Goal: Transaction & Acquisition: Book appointment/travel/reservation

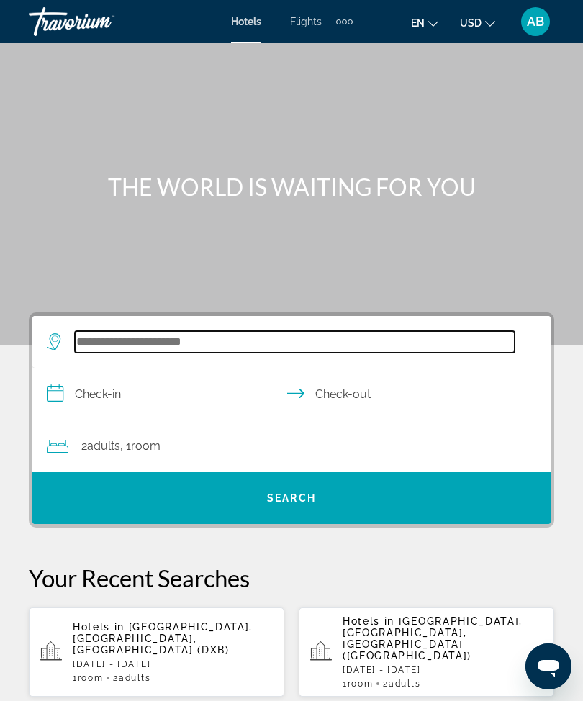
click at [191, 340] on input "Search widget" at bounding box center [295, 342] width 440 height 22
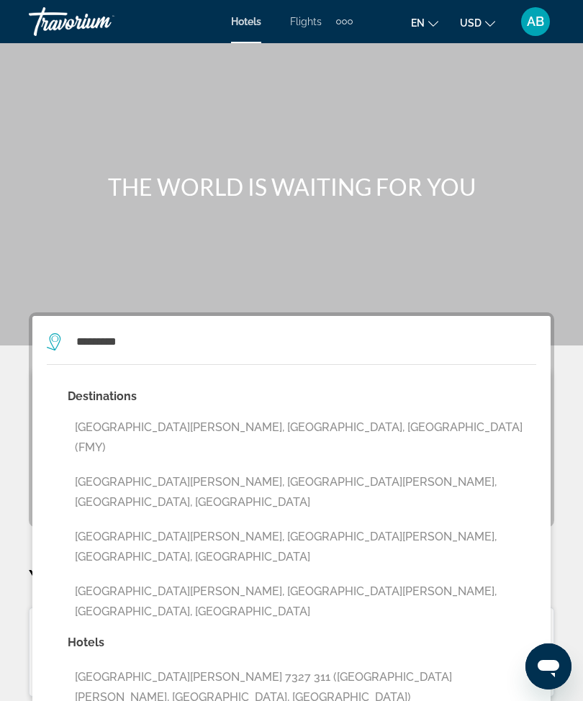
click at [218, 425] on button "[GEOGRAPHIC_DATA][PERSON_NAME], [GEOGRAPHIC_DATA], [GEOGRAPHIC_DATA] (FMY)" at bounding box center [302, 437] width 468 height 47
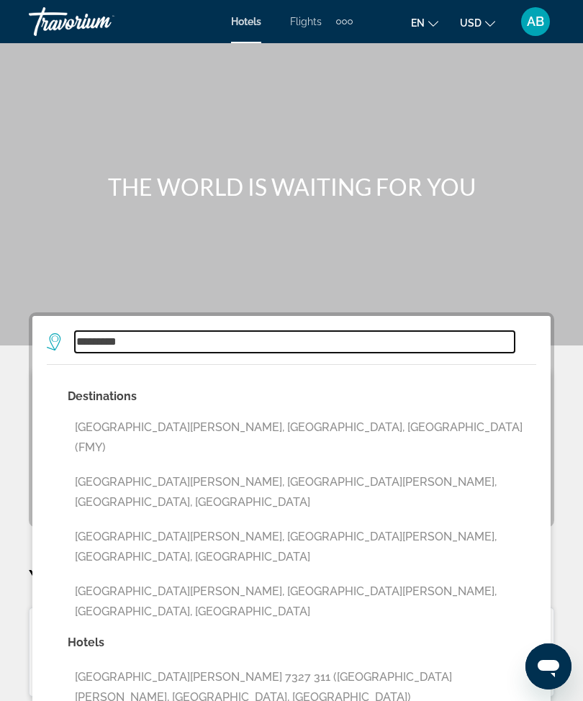
type input "**********"
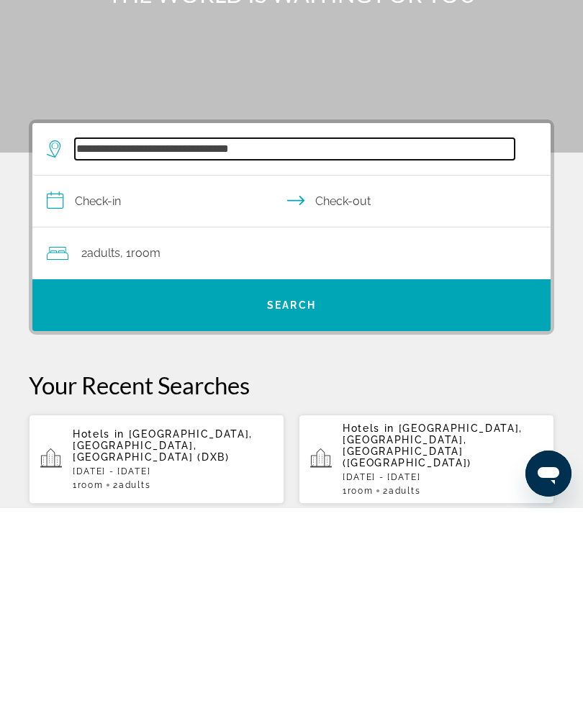
scroll to position [35, 0]
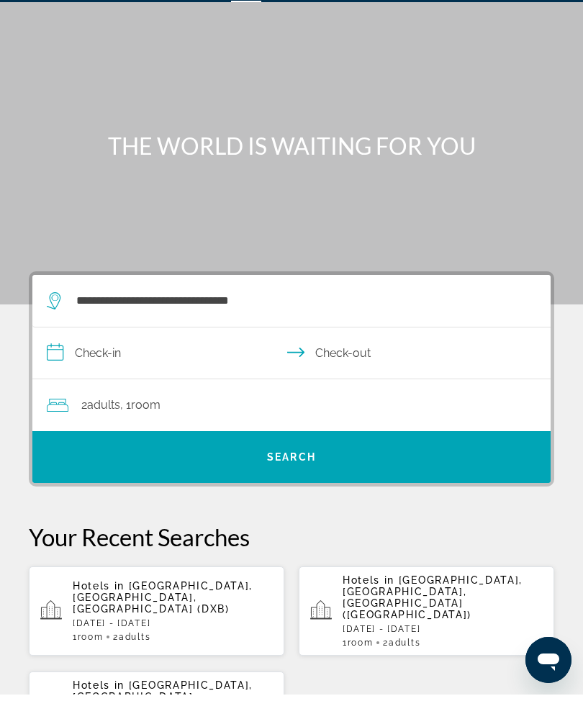
click at [69, 368] on input "**********" at bounding box center [294, 361] width 524 height 55
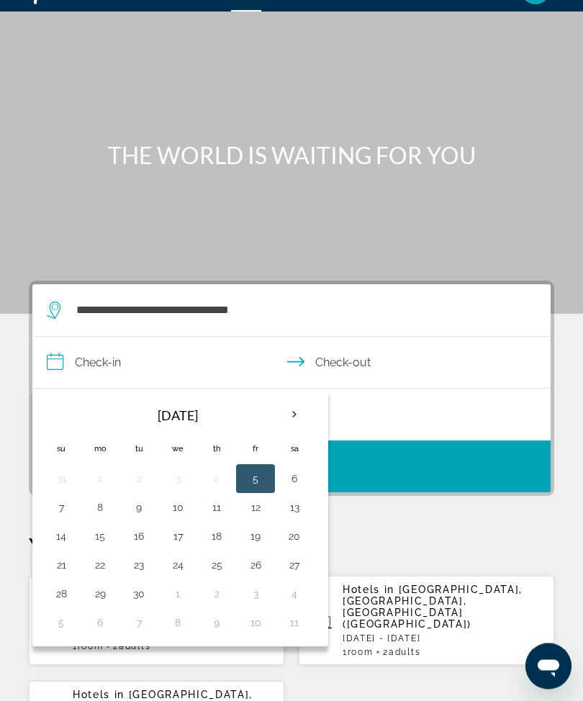
scroll to position [37, 0]
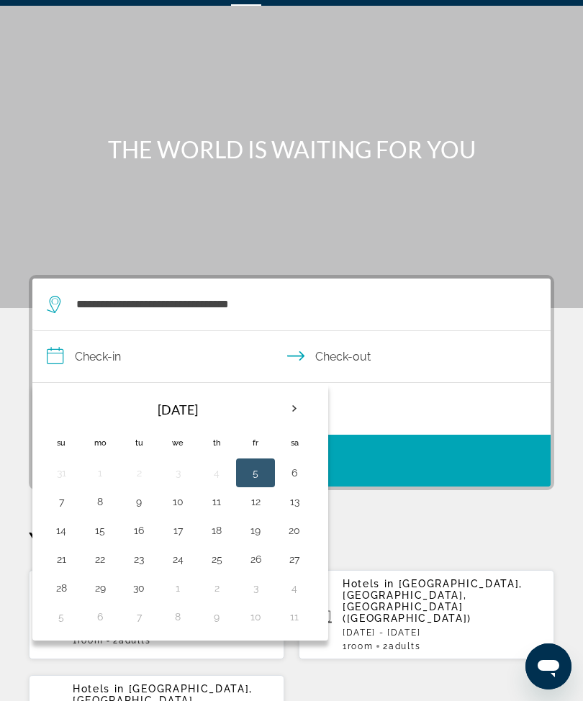
click at [307, 409] on th "Next month" at bounding box center [294, 409] width 39 height 32
click at [256, 466] on button "3" at bounding box center [255, 473] width 23 height 20
click at [71, 505] on button "5" at bounding box center [61, 501] width 23 height 20
type input "**********"
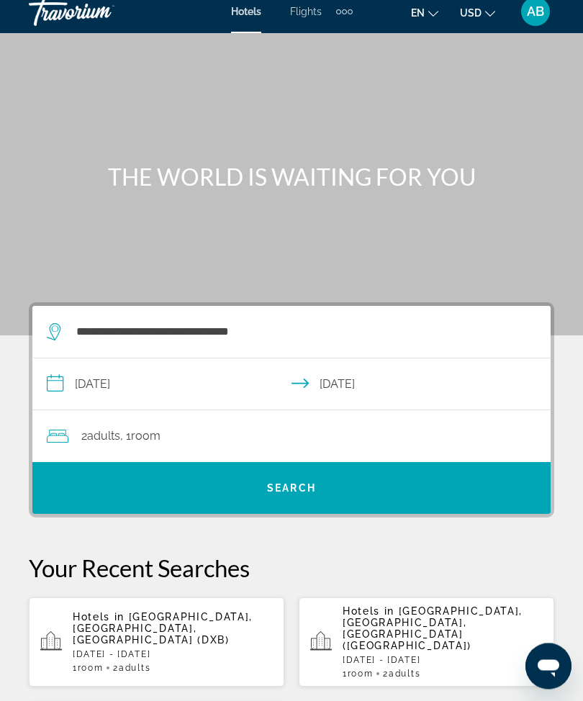
scroll to position [0, 0]
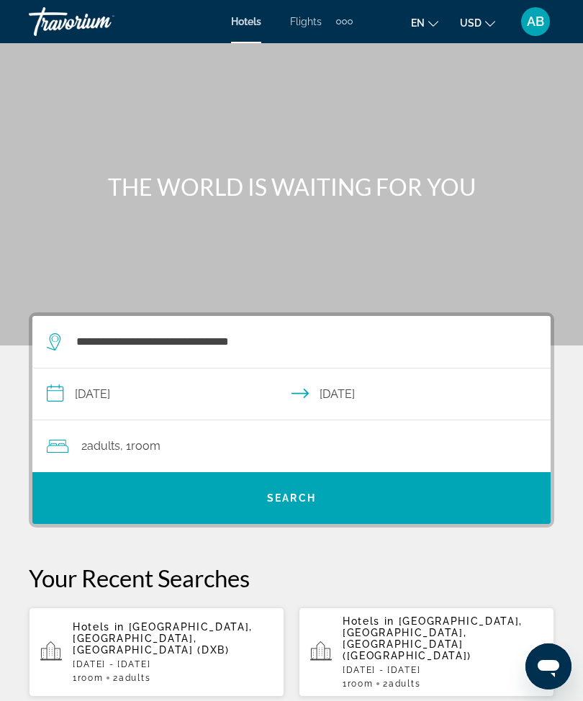
click at [342, 443] on div "2 Adult Adults , 1 Room rooms" at bounding box center [299, 446] width 504 height 20
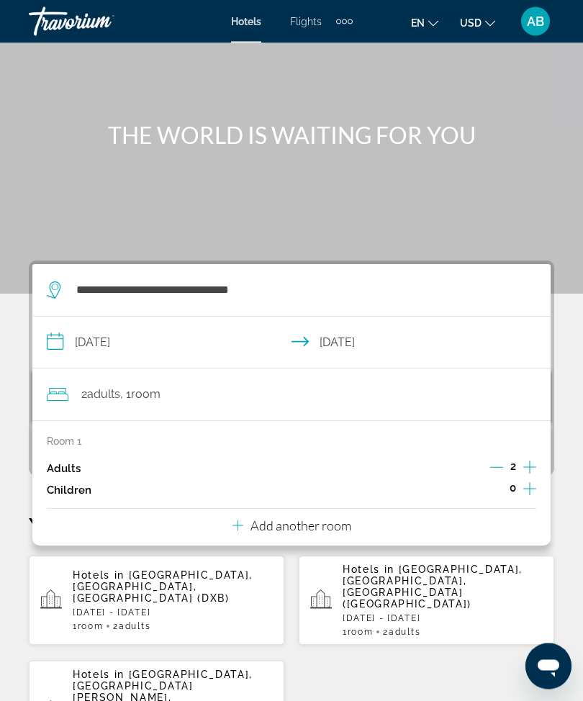
click at [324, 530] on button "Add another room" at bounding box center [291, 523] width 119 height 29
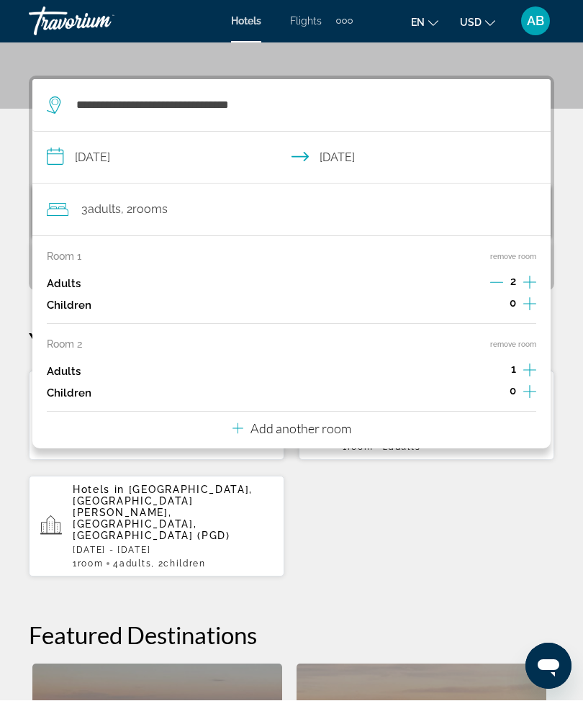
scroll to position [265, 0]
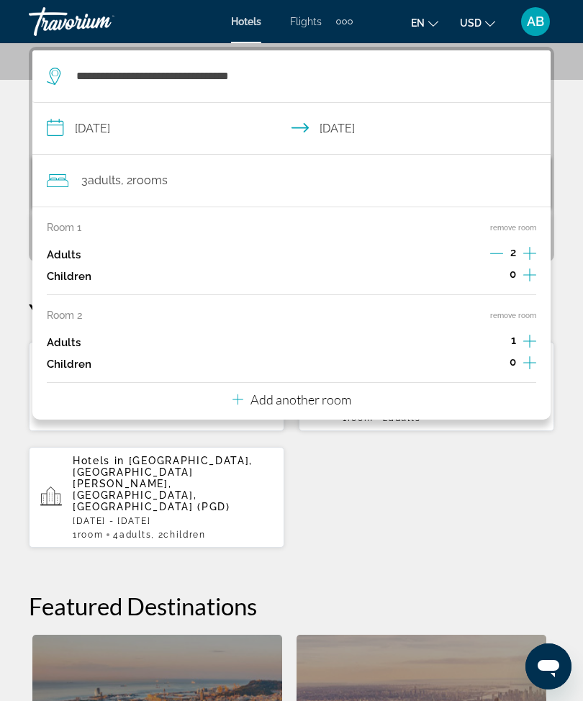
click at [327, 401] on div "Add another room" at bounding box center [291, 399] width 119 height 17
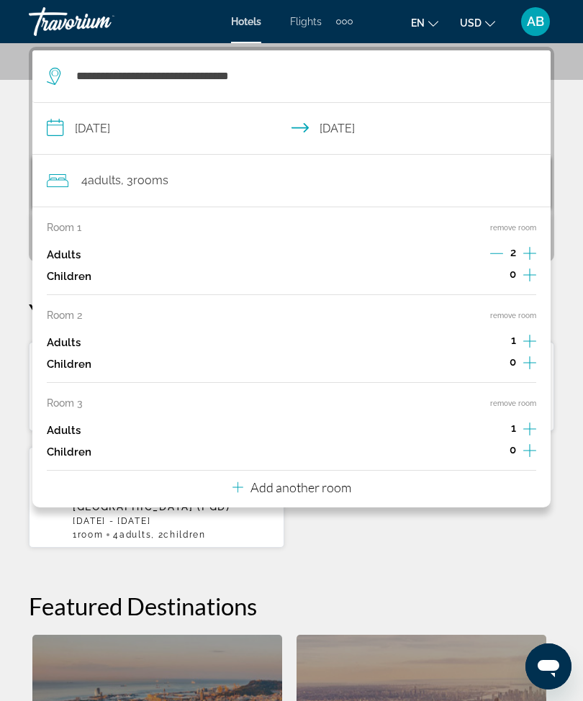
click at [332, 482] on p "Add another room" at bounding box center [300, 487] width 101 height 16
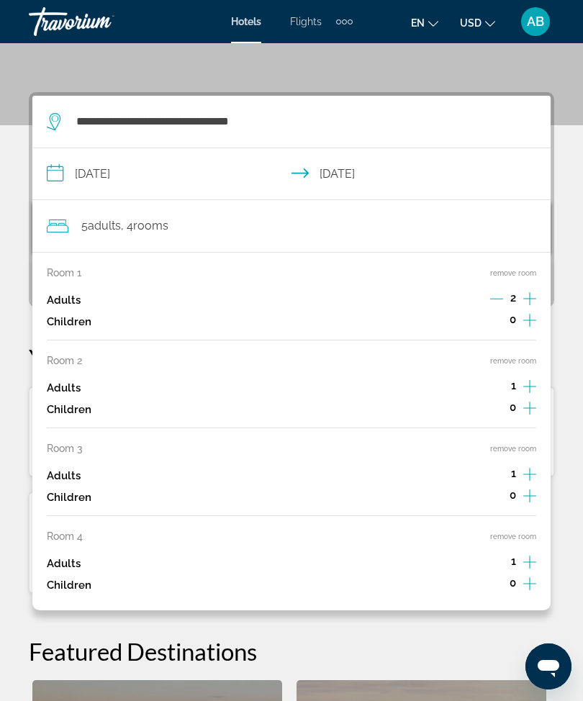
scroll to position [175, 0]
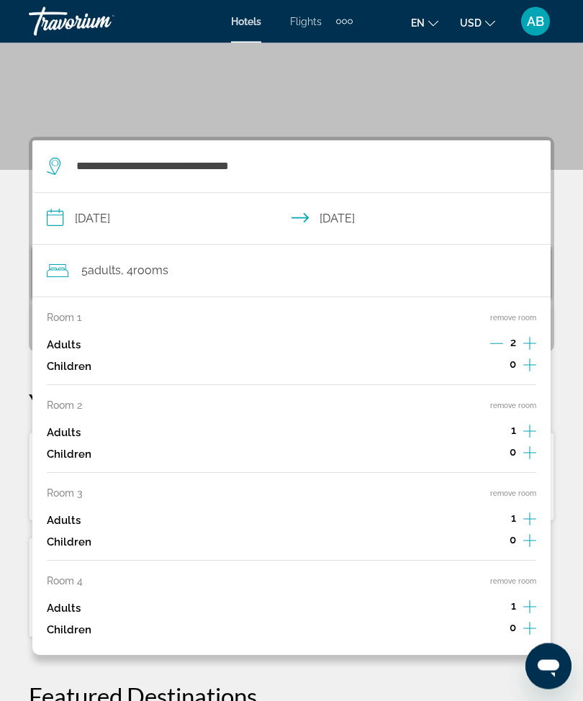
click at [514, 577] on button "remove room" at bounding box center [513, 581] width 46 height 9
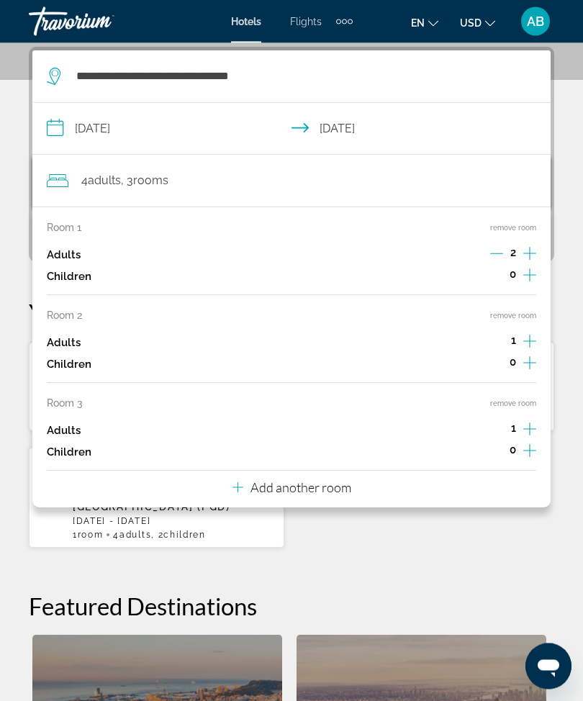
click at [518, 400] on button "remove room" at bounding box center [513, 403] width 46 height 9
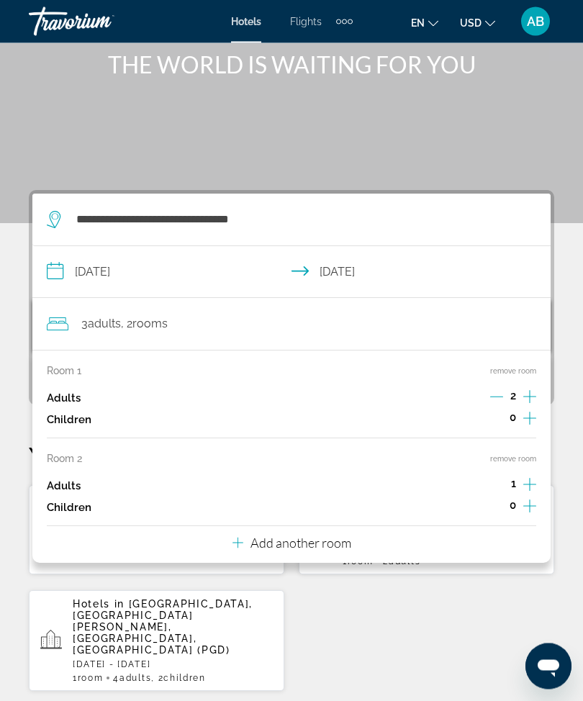
click at [528, 455] on button "remove room" at bounding box center [513, 459] width 46 height 9
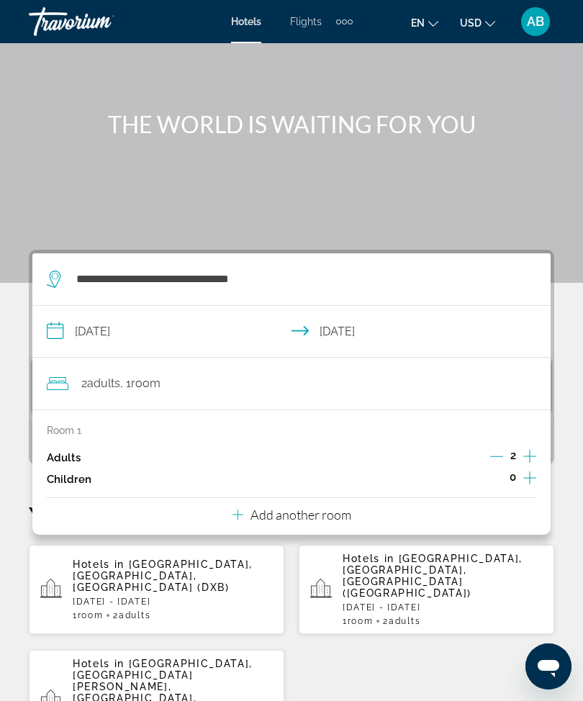
scroll to position [56, 0]
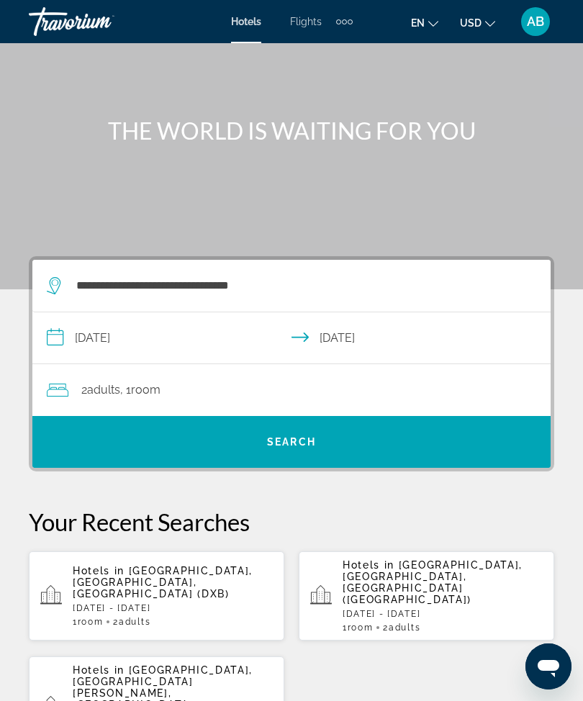
click at [321, 451] on span "Search widget" at bounding box center [291, 442] width 518 height 35
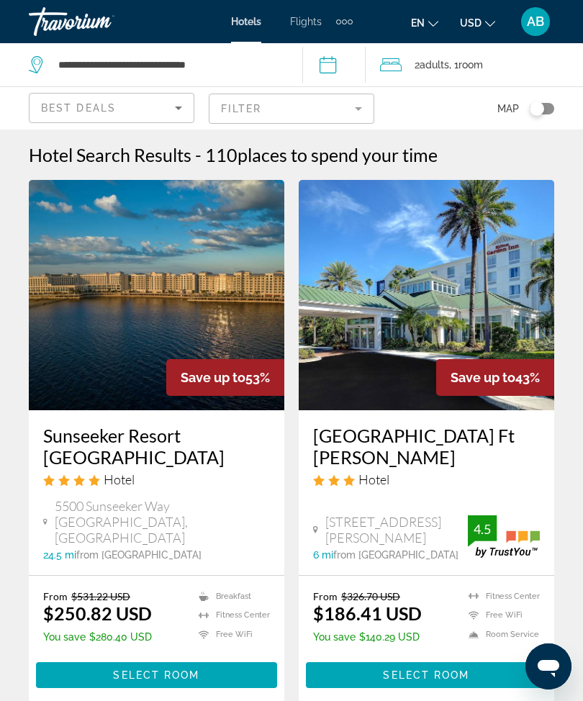
click at [419, 55] on div "2 Adult Adults , 1 Room rooms" at bounding box center [481, 65] width 203 height 20
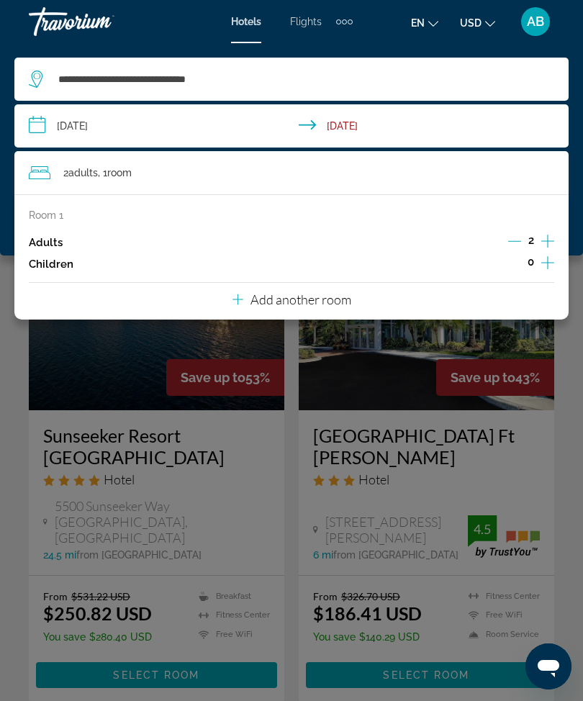
click at [330, 306] on button "Add another room" at bounding box center [291, 297] width 119 height 29
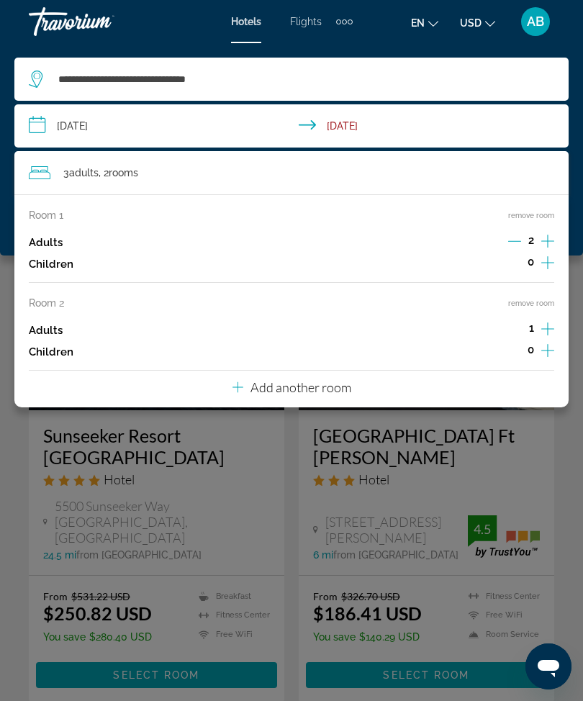
click at [537, 292] on div "Room 1 remove room Adults 2 Children 0 Room 2 remove room Adults 1 Children 0 A…" at bounding box center [291, 300] width 554 height 213
click at [528, 302] on button "remove room" at bounding box center [531, 303] width 46 height 9
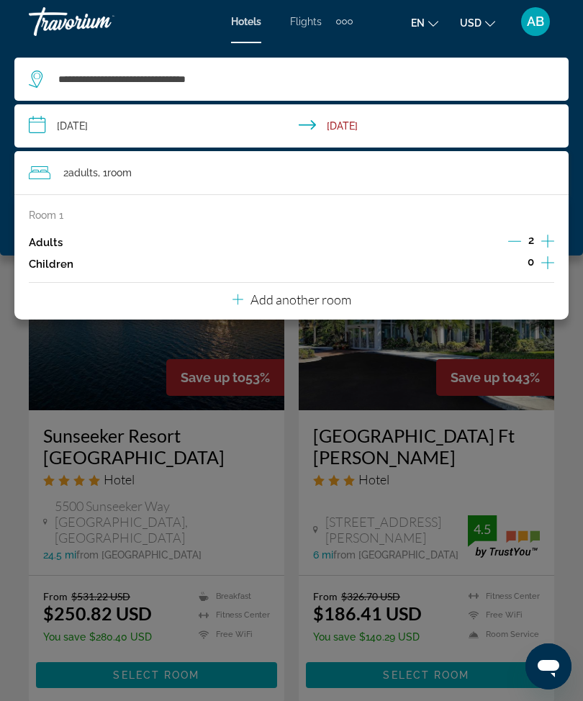
click at [546, 265] on icon "Increment children" at bounding box center [547, 262] width 13 height 17
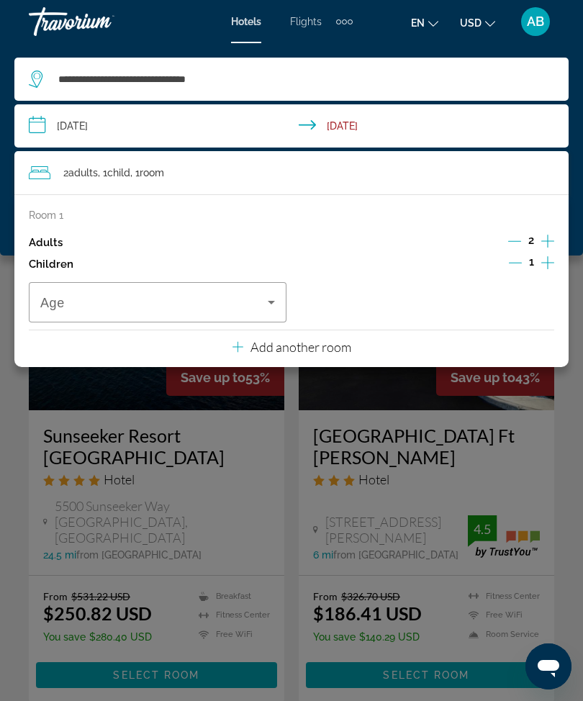
click at [276, 294] on icon "Travelers: 2 adults, 1 child" at bounding box center [271, 302] width 17 height 17
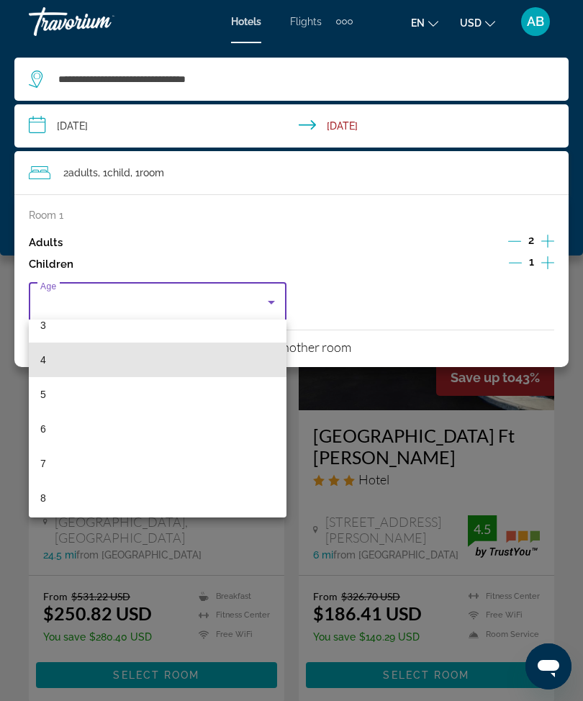
scroll to position [132, 0]
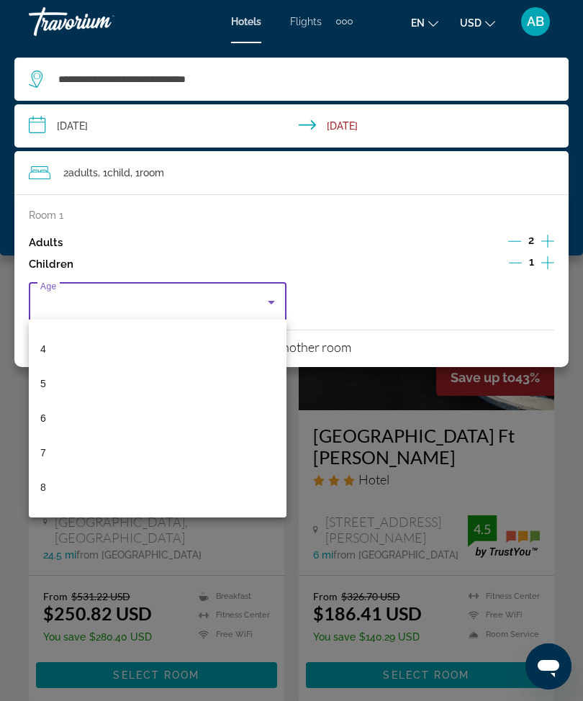
click at [106, 422] on mat-option "6" at bounding box center [158, 418] width 258 height 35
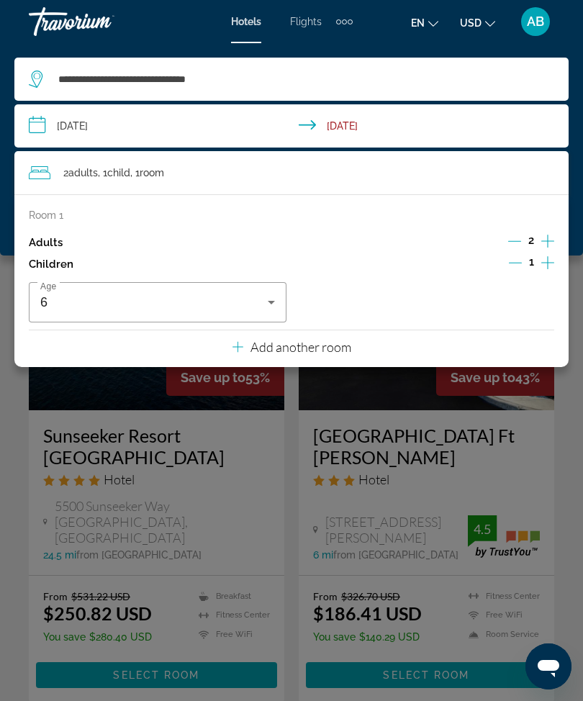
click at [6, 191] on div "**********" at bounding box center [291, 149] width 583 height 212
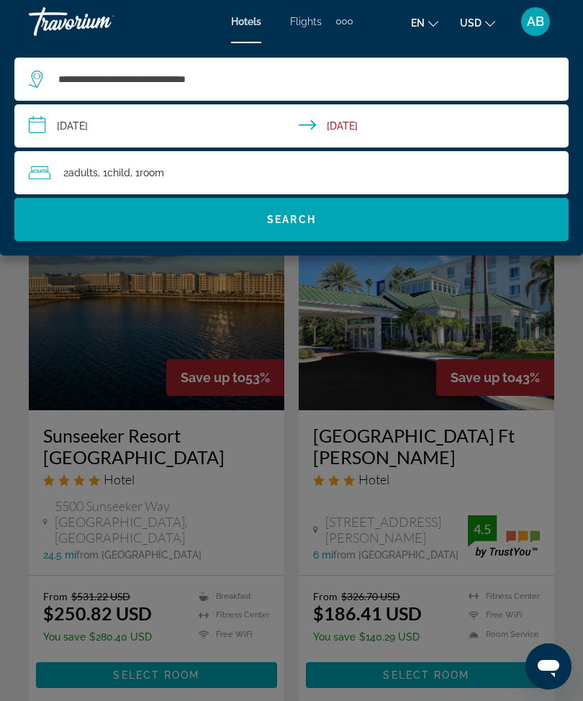
click at [340, 223] on span "Search widget" at bounding box center [291, 219] width 554 height 35
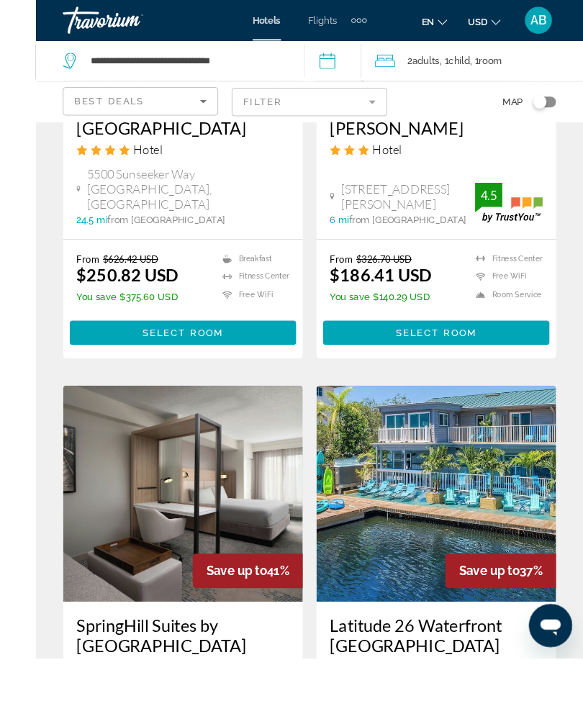
scroll to position [394, 0]
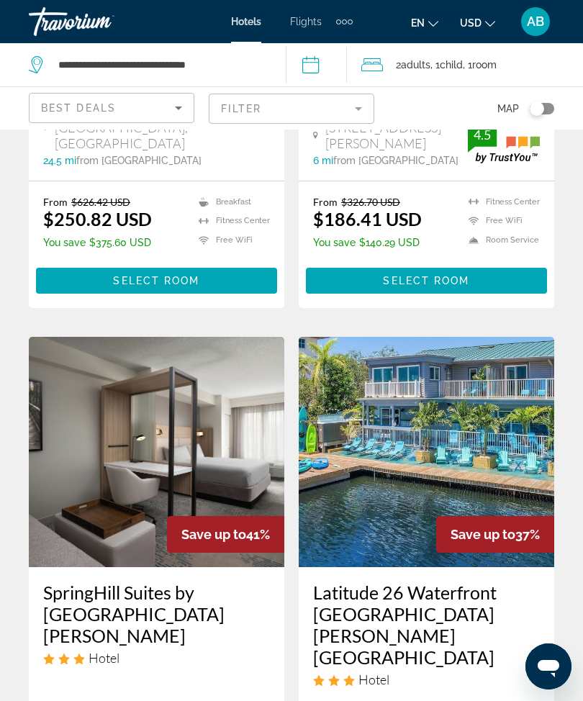
click at [360, 97] on mat-form-field "Filter" at bounding box center [291, 109] width 165 height 30
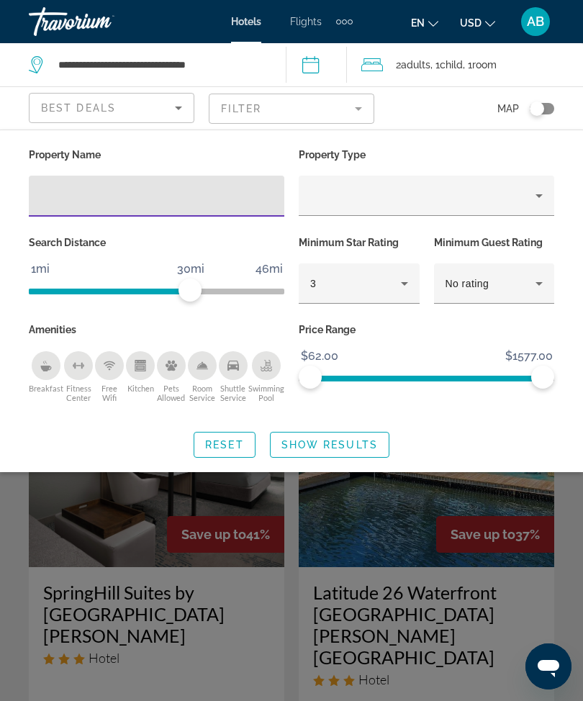
click at [156, 197] on input "Hotel Filters" at bounding box center [156, 196] width 232 height 17
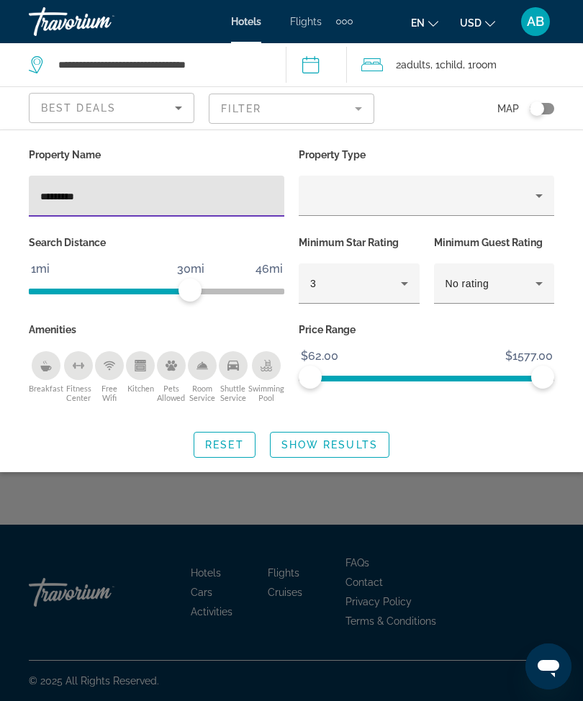
type input "**********"
click at [316, 445] on span "Show Results" at bounding box center [329, 445] width 96 height 12
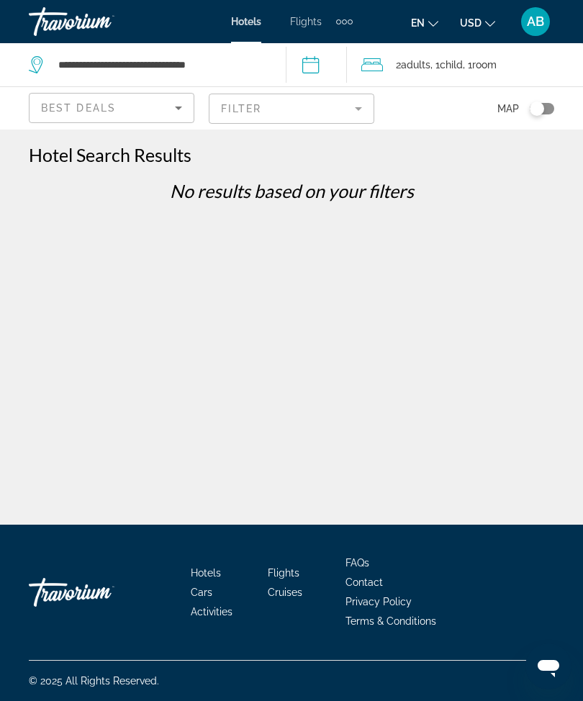
click at [368, 112] on mat-form-field "Filter" at bounding box center [291, 109] width 165 height 30
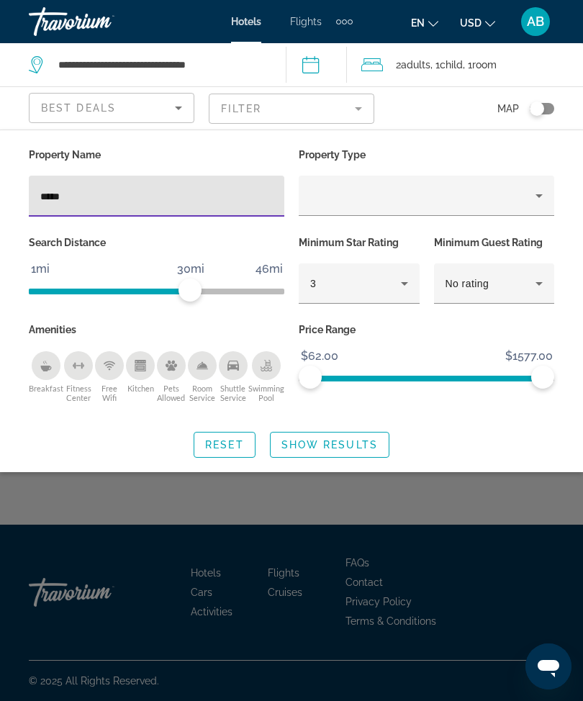
type input "***"
click at [339, 447] on span "Show Results" at bounding box center [329, 445] width 96 height 12
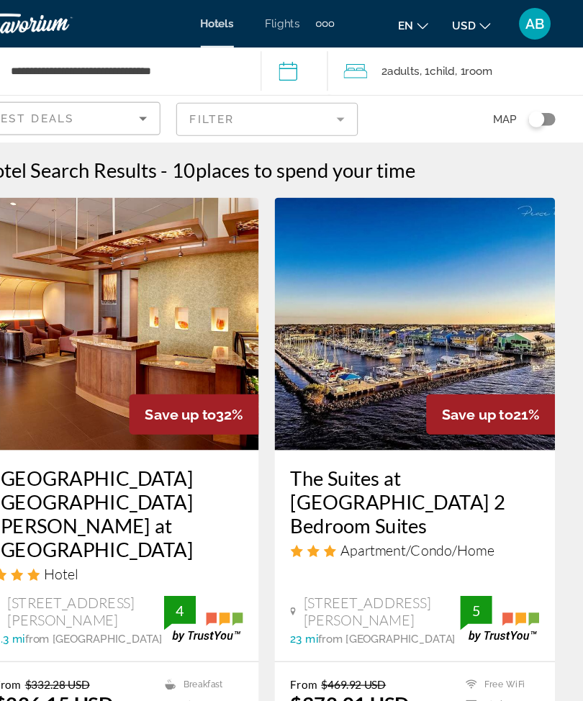
click at [317, 105] on mat-form-field "Filter" at bounding box center [291, 109] width 165 height 30
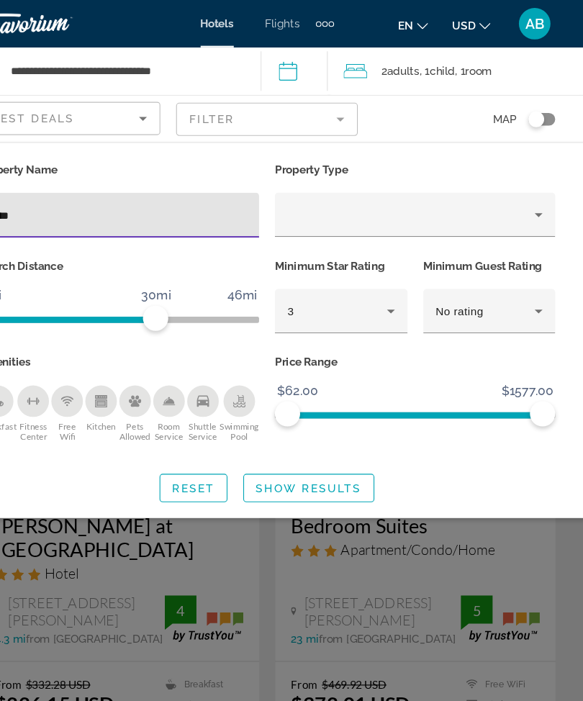
click at [140, 196] on input "***" at bounding box center [156, 196] width 232 height 17
type input "*"
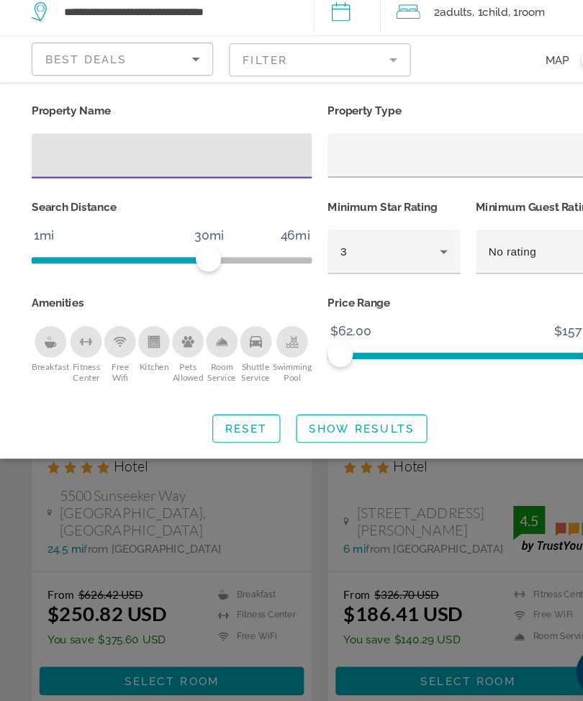
click at [320, 427] on span "Search widget" at bounding box center [330, 444] width 118 height 35
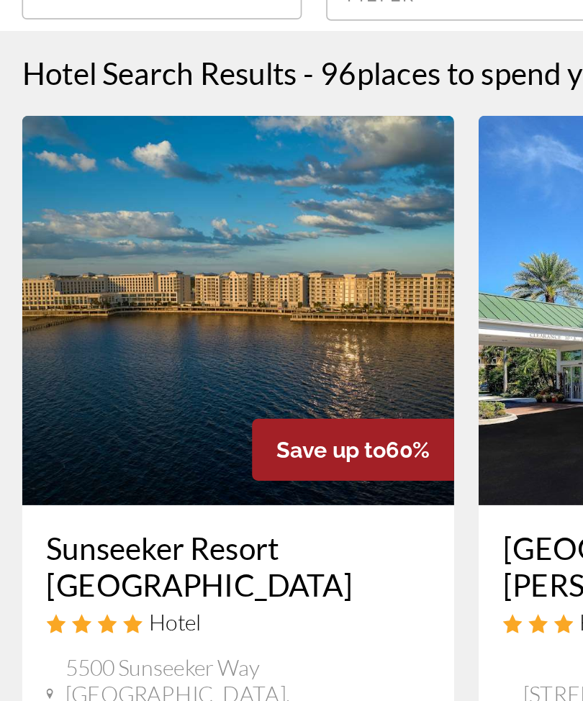
click at [156, 205] on img "Main content" at bounding box center [156, 295] width 255 height 230
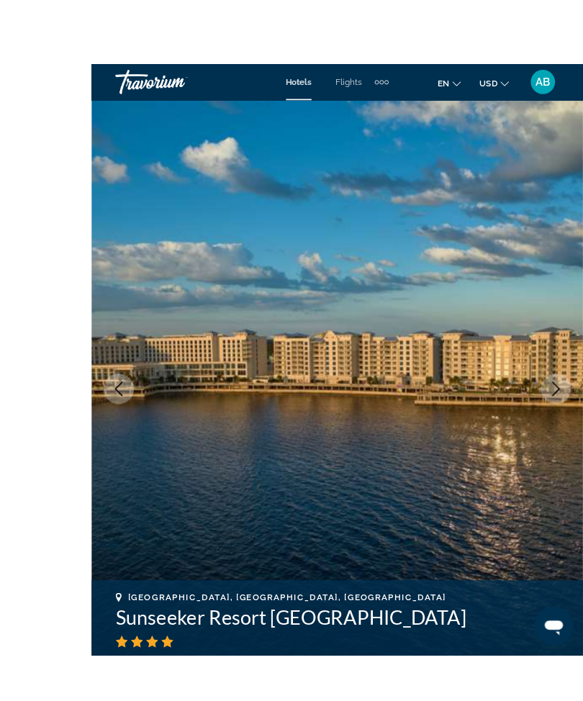
scroll to position [6, 0]
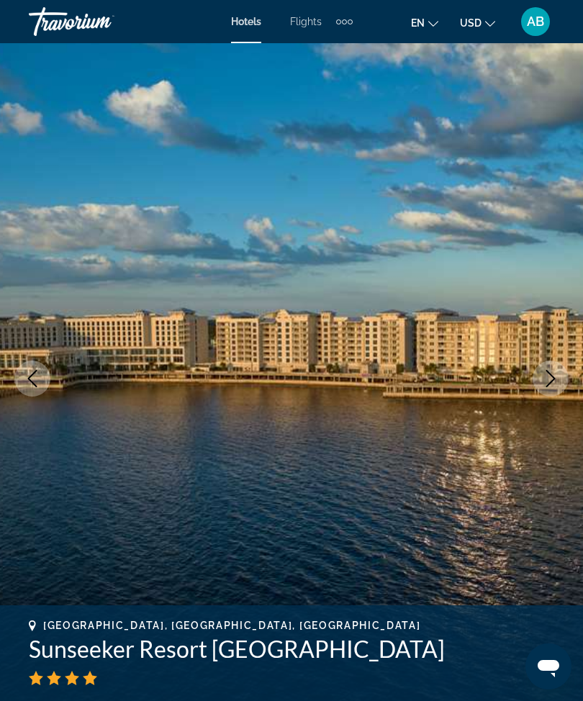
click at [560, 374] on button "Next image" at bounding box center [550, 378] width 36 height 36
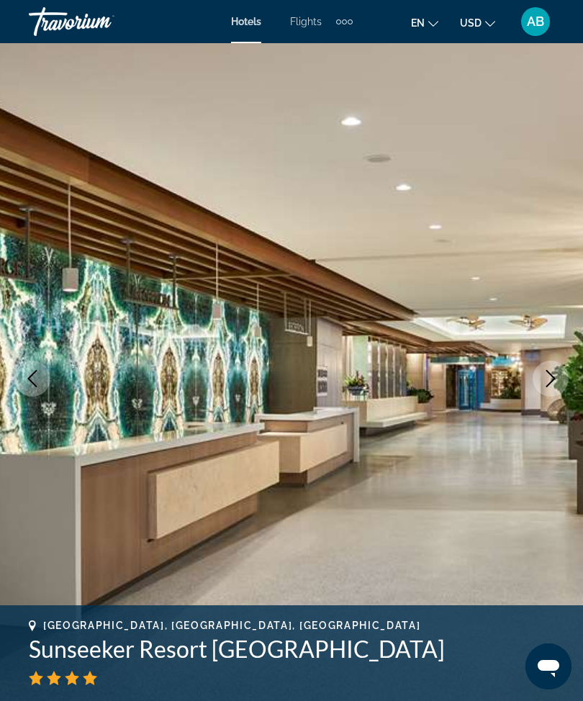
click at [548, 387] on button "Next image" at bounding box center [550, 378] width 36 height 36
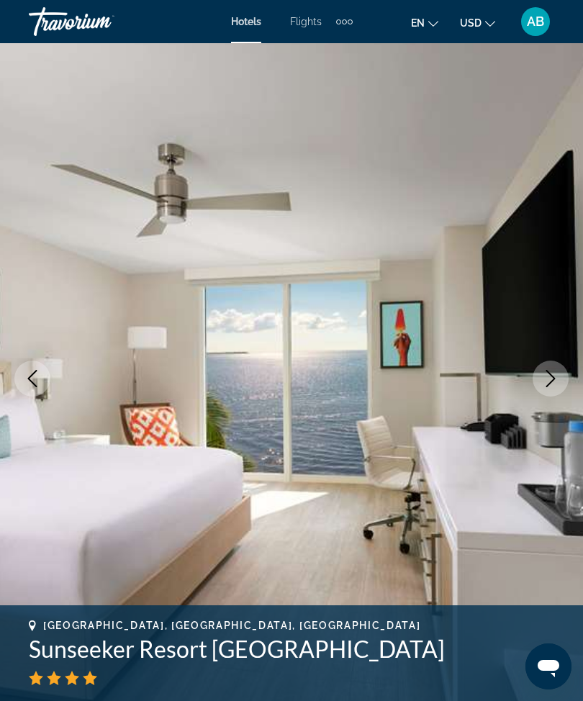
click at [548, 381] on icon "Next image" at bounding box center [550, 378] width 17 height 17
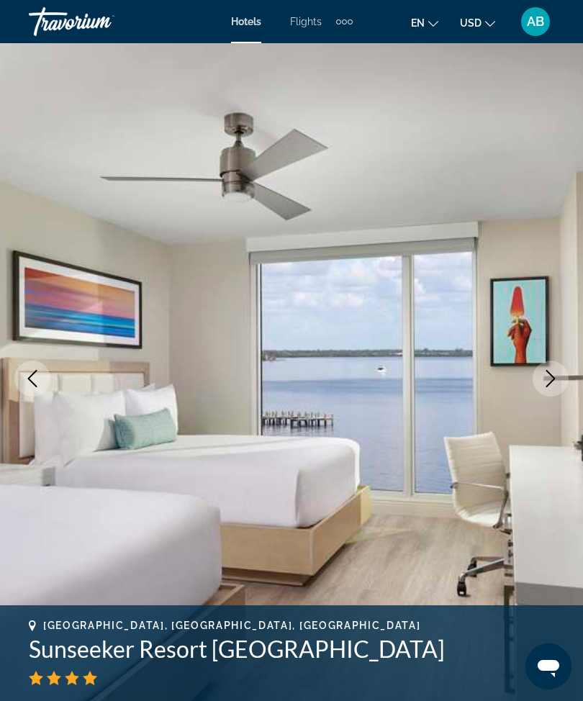
click at [554, 390] on button "Next image" at bounding box center [550, 378] width 36 height 36
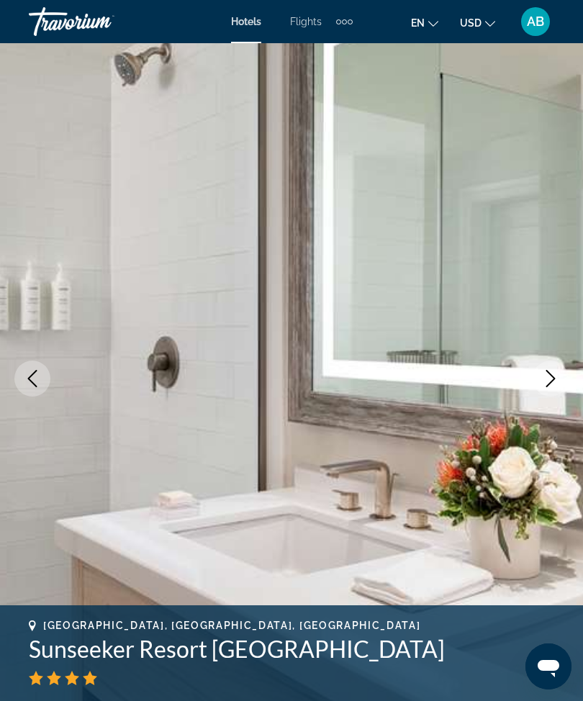
click at [545, 383] on icon "Next image" at bounding box center [550, 378] width 17 height 17
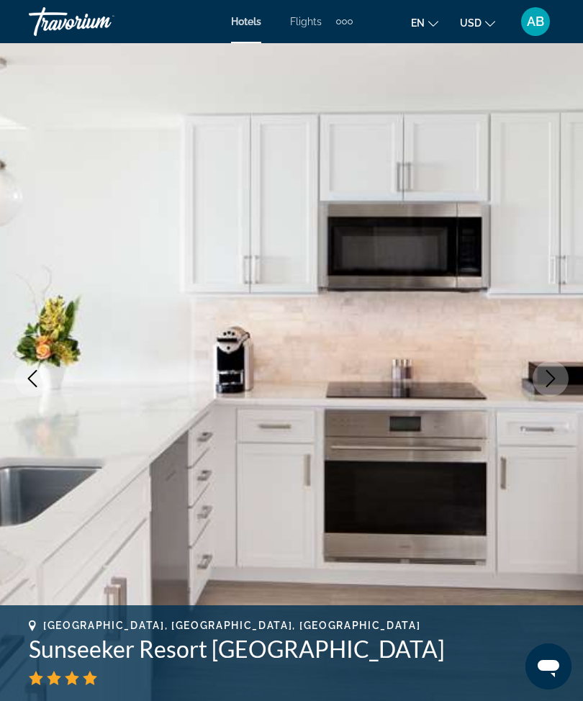
click at [550, 381] on icon "Next image" at bounding box center [550, 378] width 17 height 17
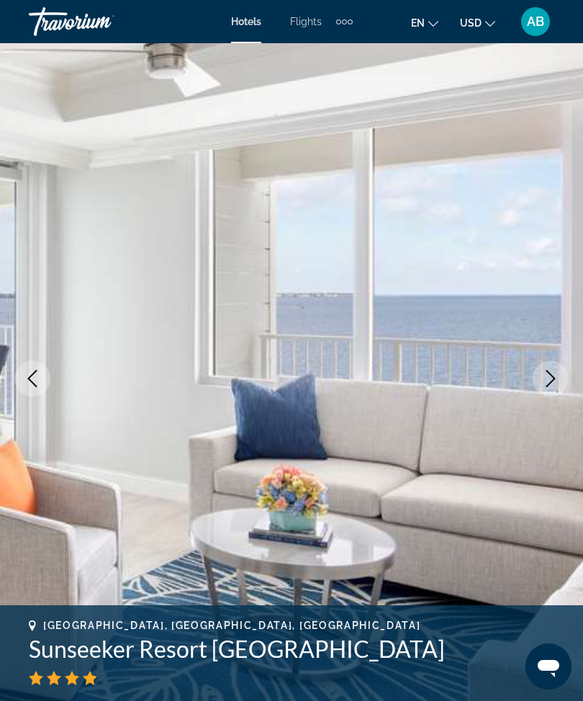
click at [550, 381] on icon "Next image" at bounding box center [550, 378] width 17 height 17
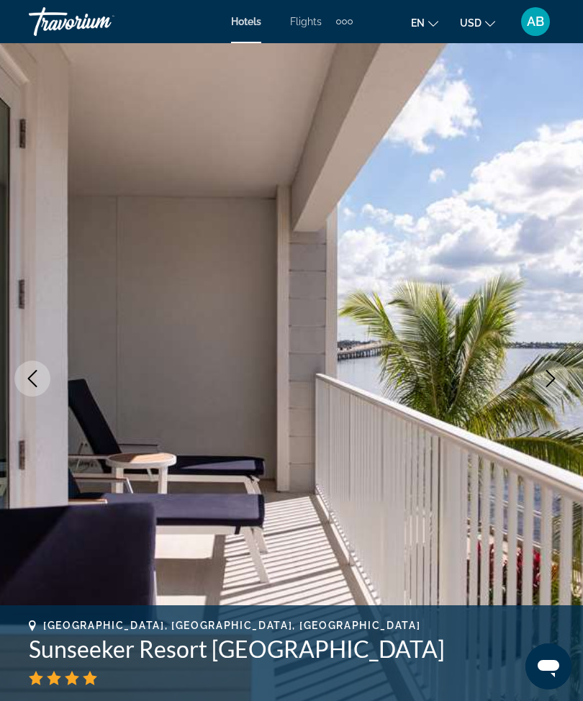
click at [558, 374] on icon "Next image" at bounding box center [550, 378] width 17 height 17
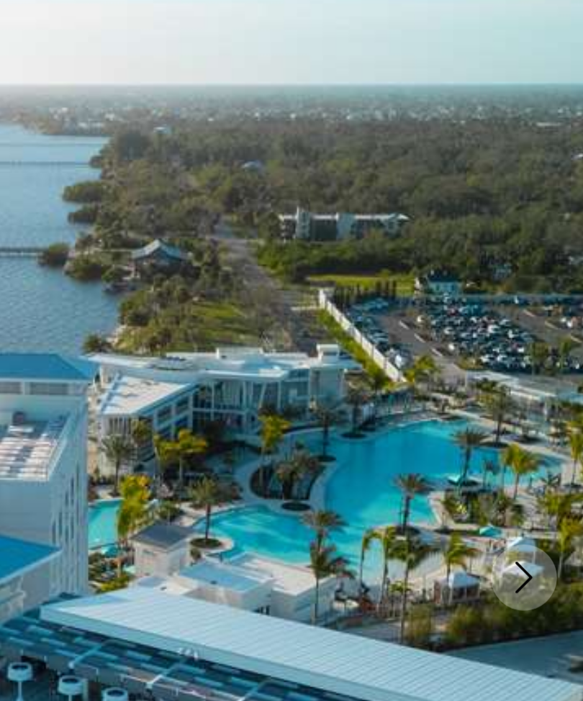
scroll to position [0, 0]
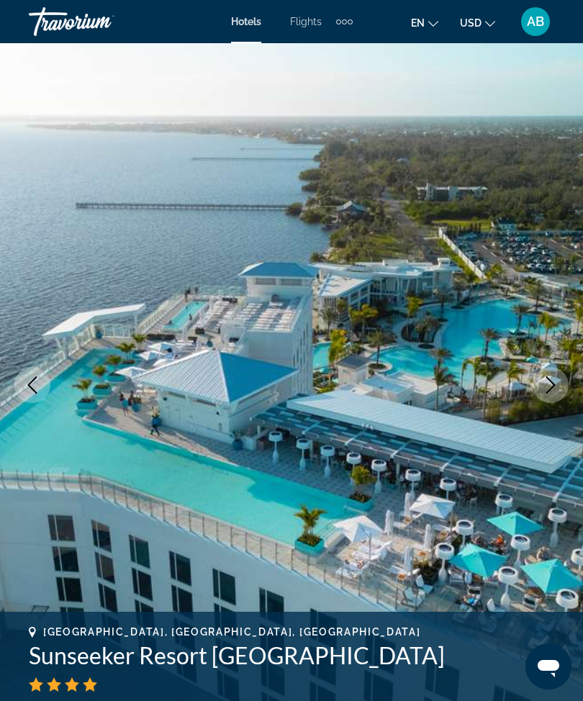
click at [544, 396] on button "Next image" at bounding box center [550, 385] width 36 height 36
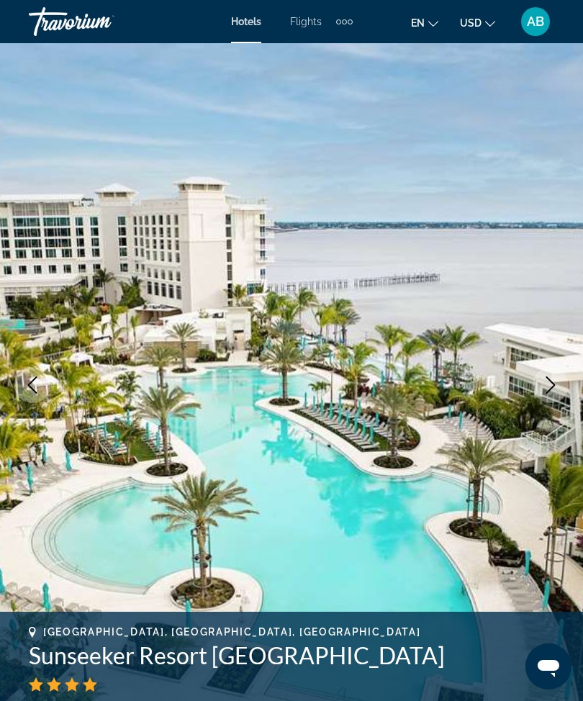
click at [546, 389] on icon "Next image" at bounding box center [550, 384] width 17 height 17
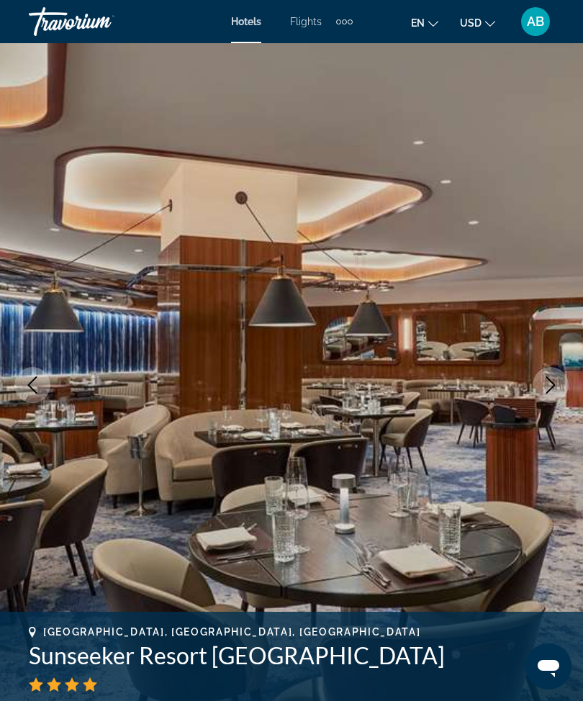
click at [543, 389] on icon "Next image" at bounding box center [550, 384] width 17 height 17
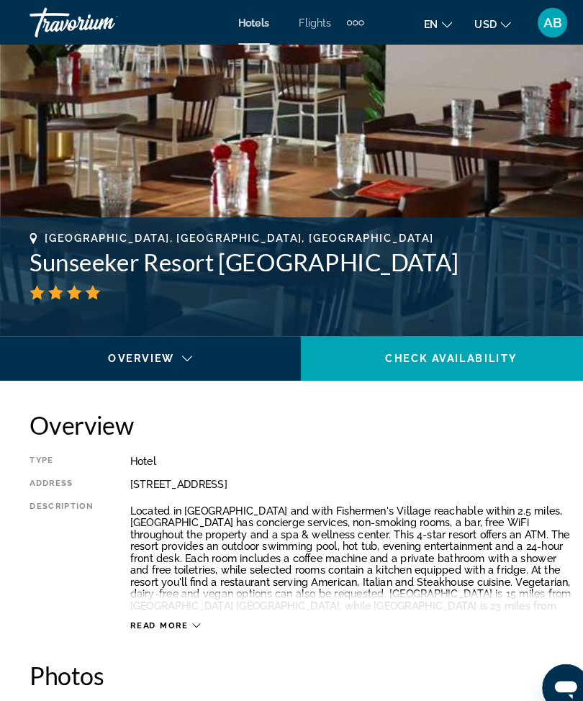
scroll to position [307, 0]
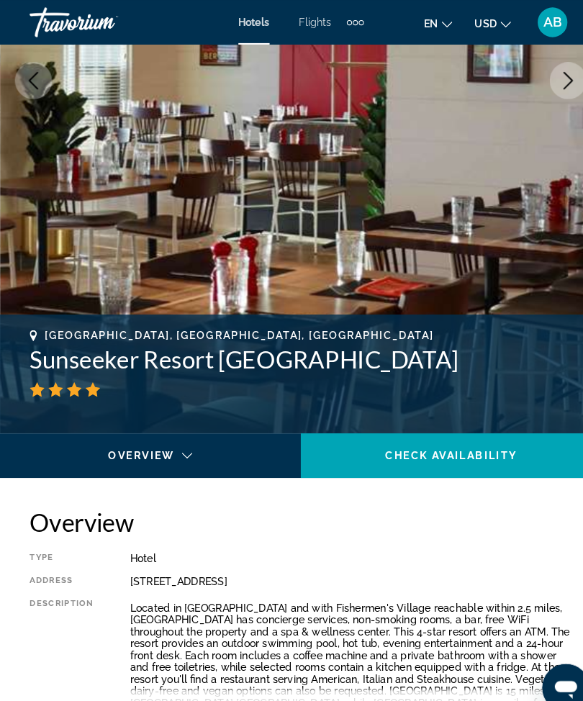
click at [399, 366] on div "[GEOGRAPHIC_DATA], [GEOGRAPHIC_DATA], [GEOGRAPHIC_DATA] Sunseeker Resort [GEOGR…" at bounding box center [291, 351] width 525 height 65
click at [399, 356] on h1 "Sunseeker Resort [GEOGRAPHIC_DATA]" at bounding box center [291, 349] width 525 height 29
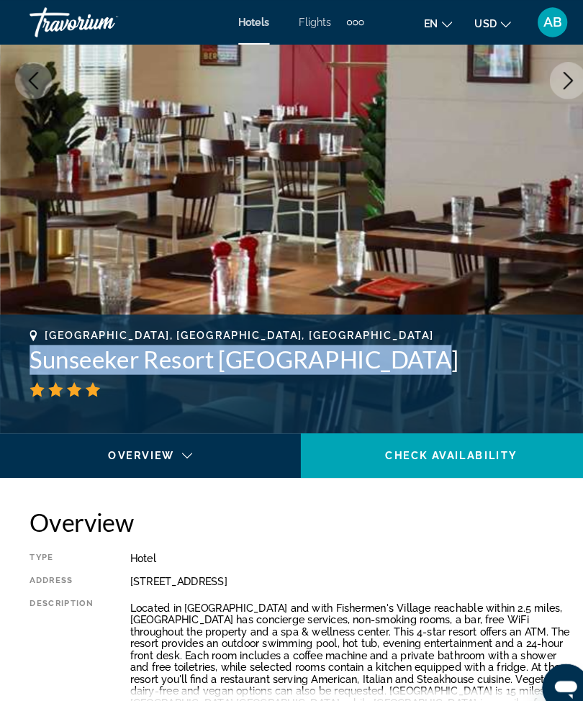
copy h1 "Sunseeker Resort [GEOGRAPHIC_DATA]"
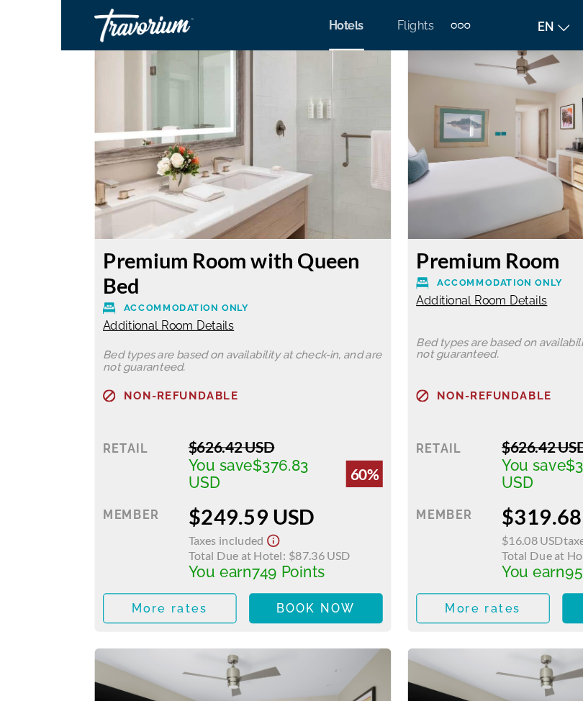
scroll to position [2633, 0]
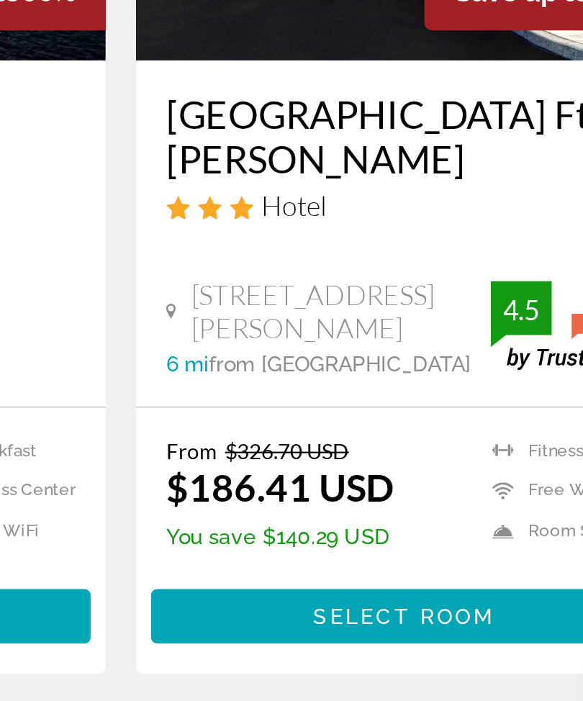
scroll to position [50, 0]
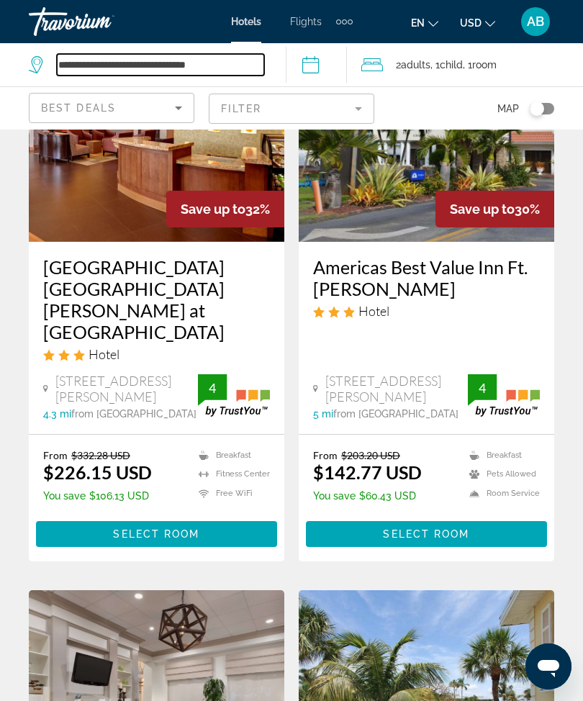
click at [245, 54] on input "**********" at bounding box center [160, 65] width 207 height 22
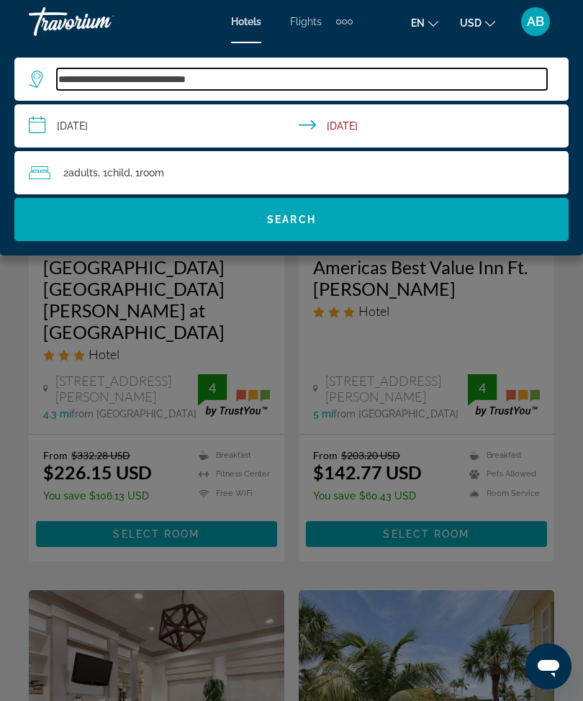
scroll to position [1325, 0]
click at [261, 76] on input "**********" at bounding box center [302, 79] width 490 height 22
type input "****"
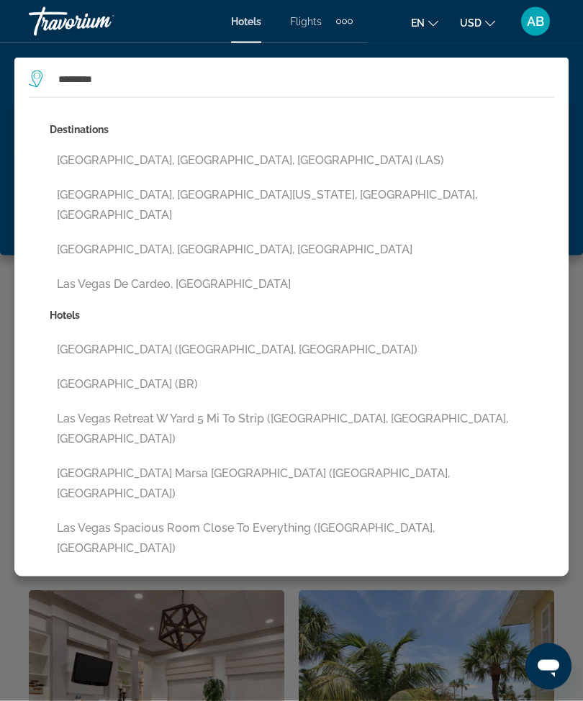
click at [178, 148] on button "[GEOGRAPHIC_DATA], [GEOGRAPHIC_DATA], [GEOGRAPHIC_DATA] (LAS)" at bounding box center [302, 160] width 504 height 27
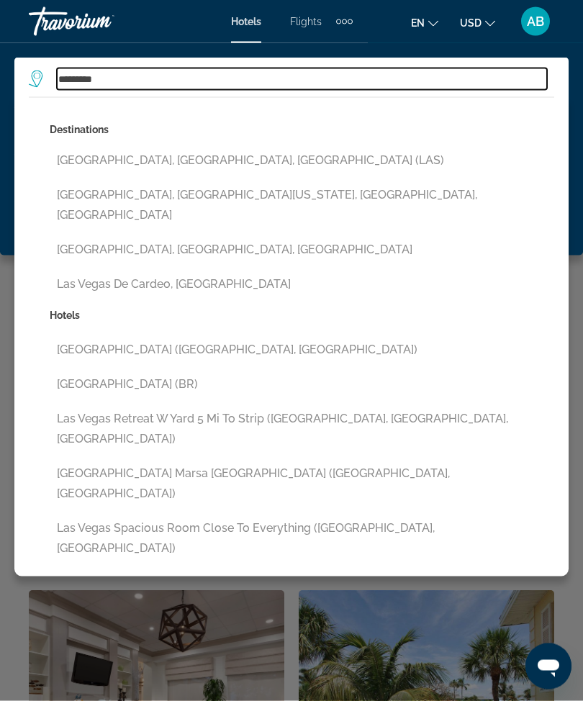
type input "**********"
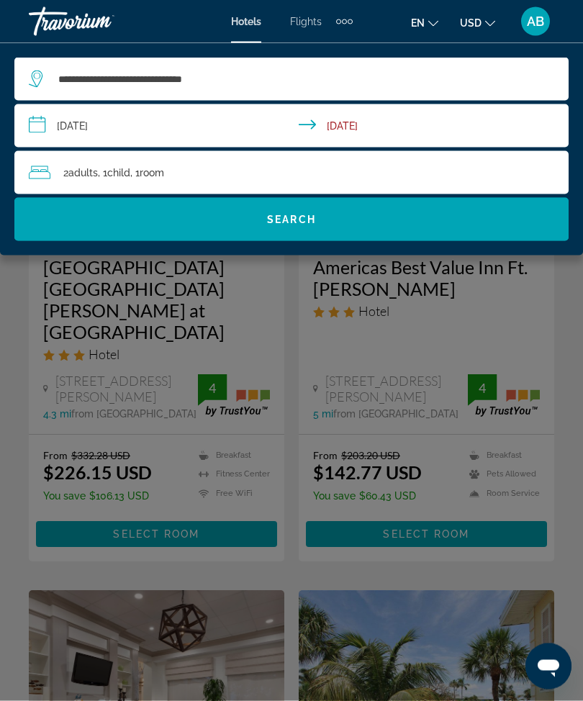
click at [32, 129] on input "**********" at bounding box center [294, 127] width 560 height 47
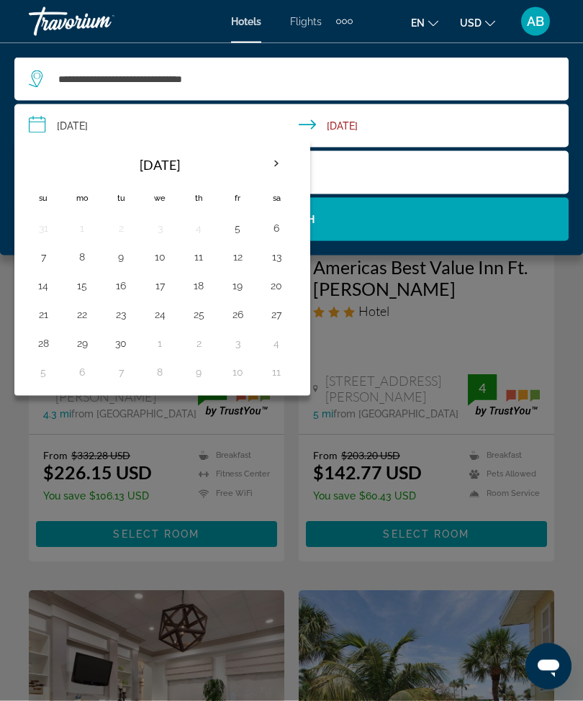
scroll to position [1325, 0]
click at [278, 168] on th "Next month" at bounding box center [276, 164] width 39 height 32
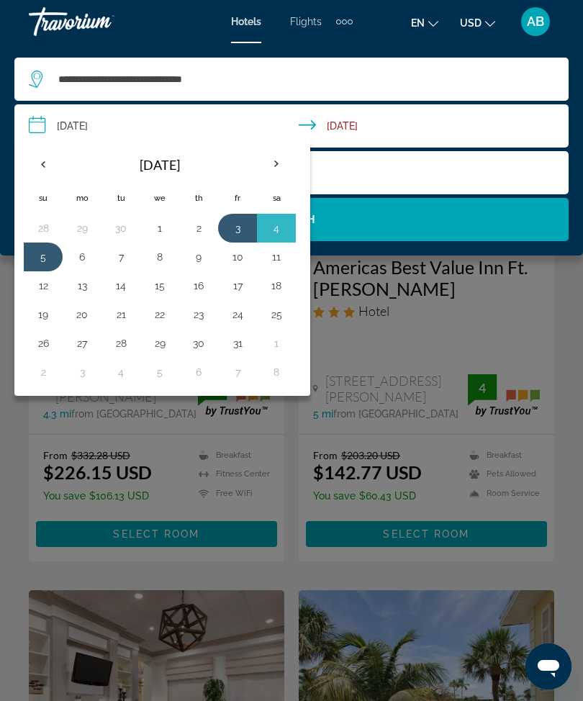
click at [273, 170] on th "Next month" at bounding box center [276, 164] width 39 height 32
click at [276, 166] on th "Next month" at bounding box center [276, 164] width 39 height 32
click at [81, 309] on button "22" at bounding box center [82, 314] width 23 height 20
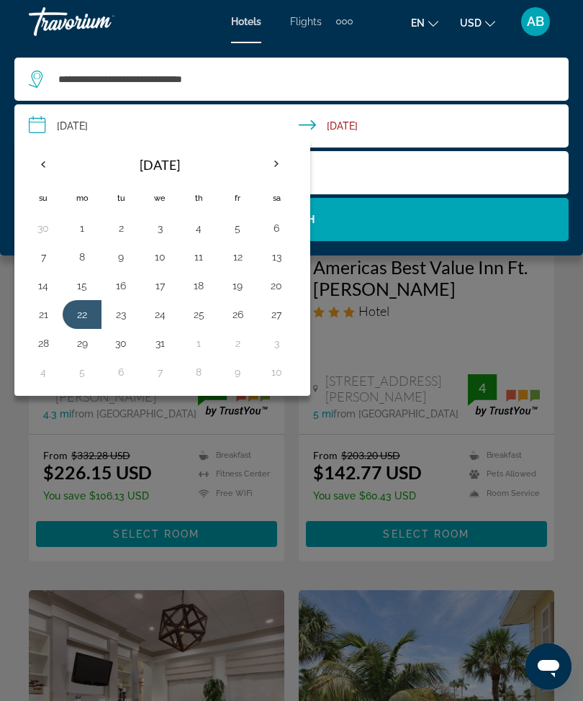
click at [114, 317] on button "23" at bounding box center [120, 314] width 23 height 20
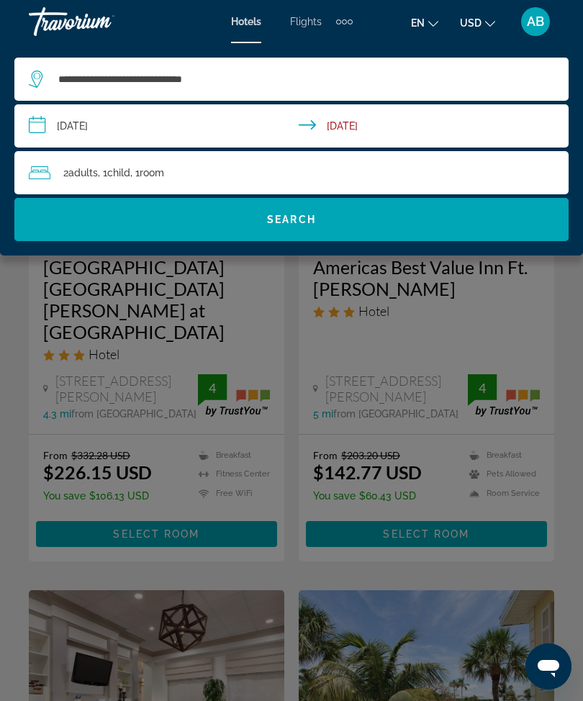
click at [36, 129] on input "**********" at bounding box center [294, 127] width 560 height 47
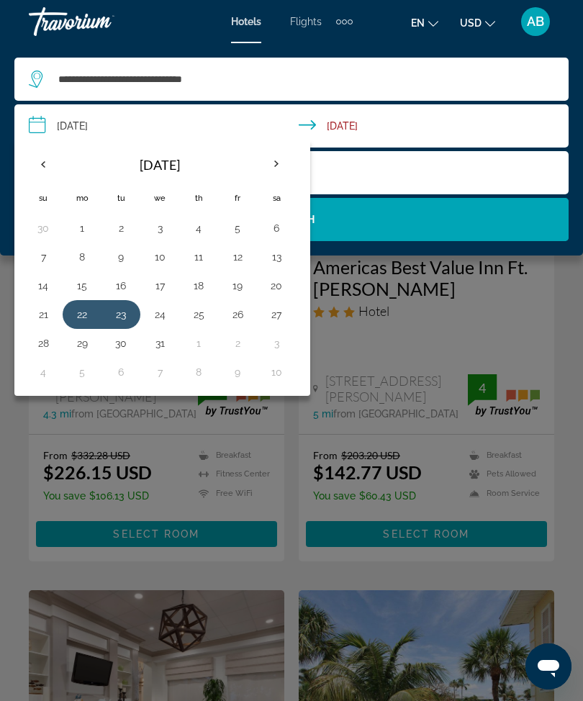
click at [120, 317] on button "23" at bounding box center [120, 314] width 23 height 20
click at [38, 340] on button "28" at bounding box center [43, 343] width 23 height 20
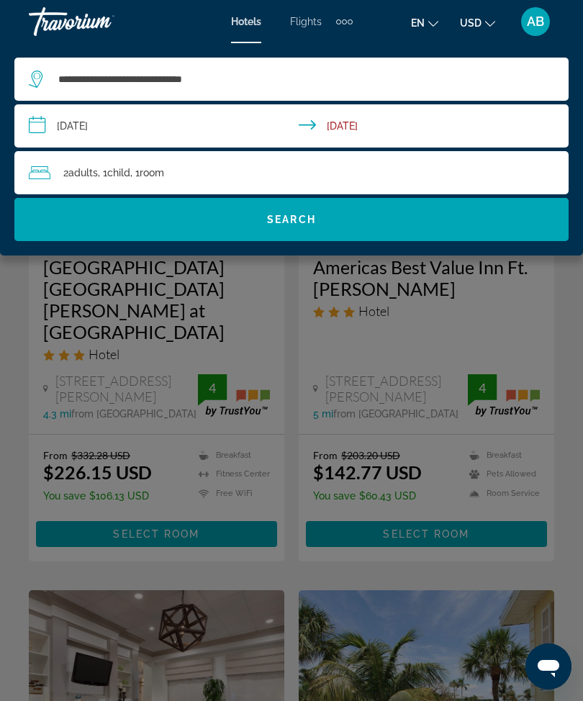
type input "**********"
click at [249, 173] on div "2 Adult Adults , 1 Child Children , 1 Room rooms" at bounding box center [299, 173] width 540 height 20
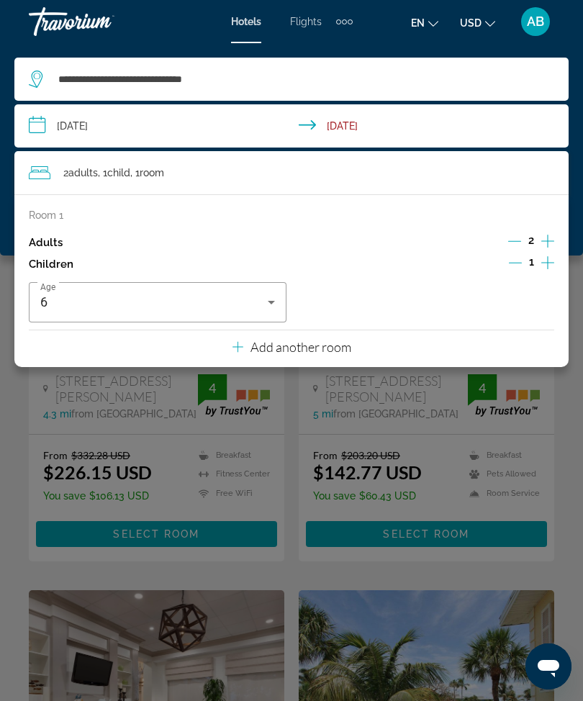
click at [521, 263] on icon "Decrement children" at bounding box center [515, 262] width 13 height 13
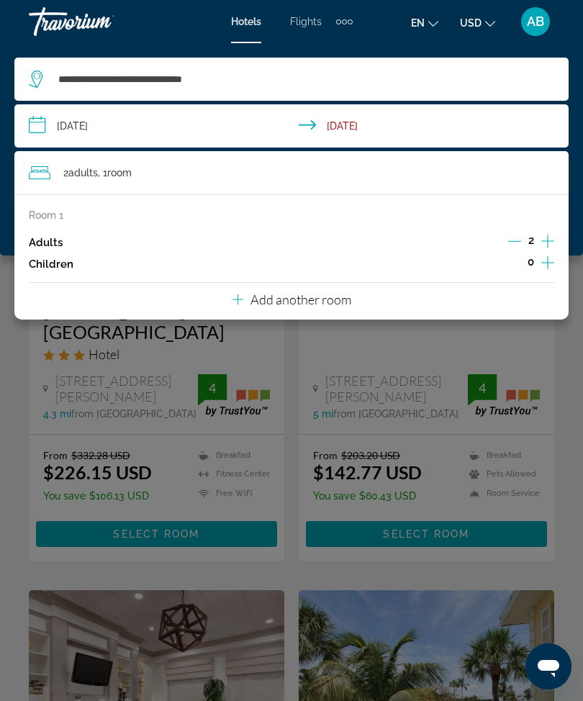
click at [295, 291] on p "Add another room" at bounding box center [300, 299] width 101 height 16
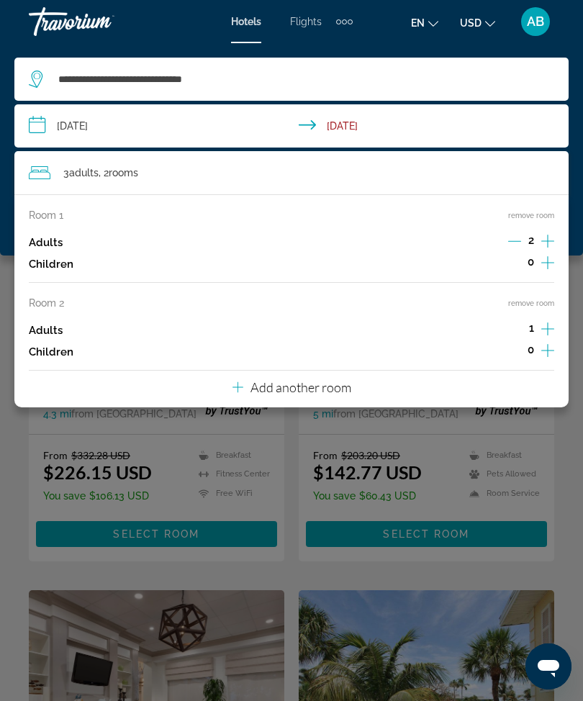
click at [545, 327] on icon "Increment adults" at bounding box center [547, 328] width 13 height 17
click at [1, 214] on div "**********" at bounding box center [291, 149] width 583 height 212
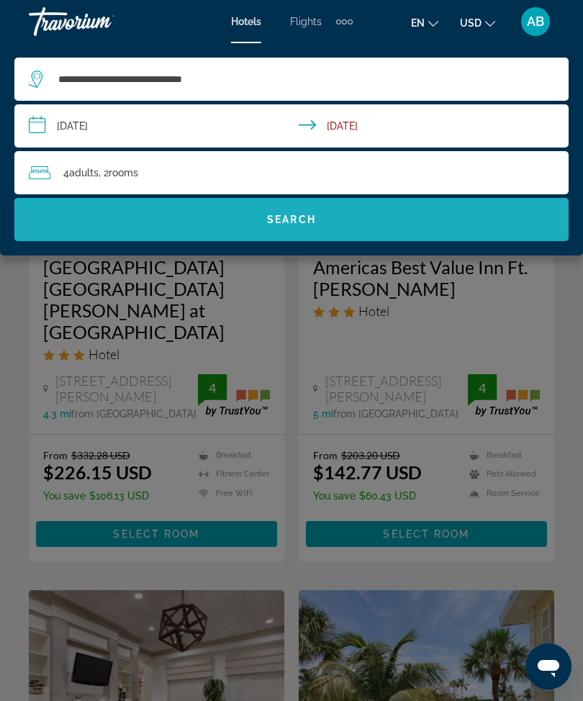
click at [281, 235] on span "Search widget" at bounding box center [291, 219] width 554 height 35
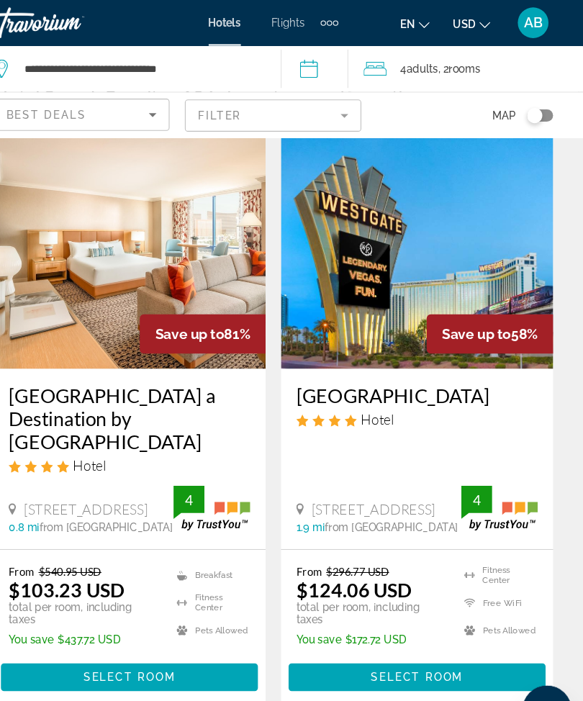
click at [159, 238] on img "Main content" at bounding box center [156, 231] width 255 height 230
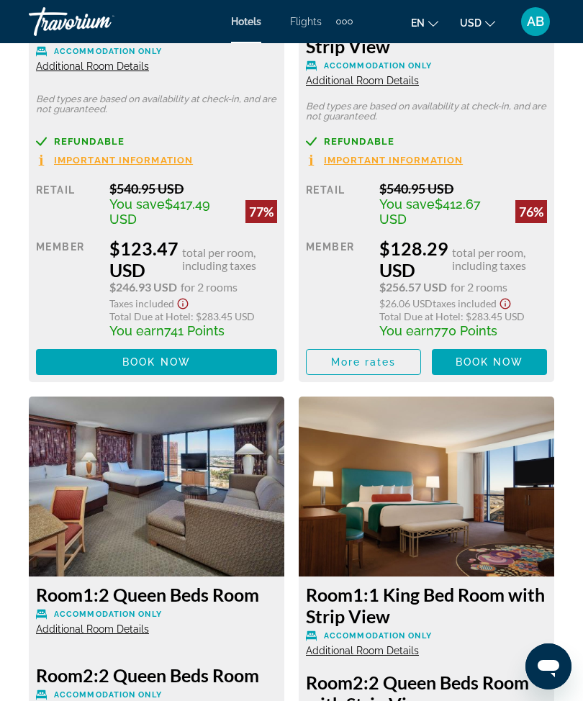
scroll to position [4119, 0]
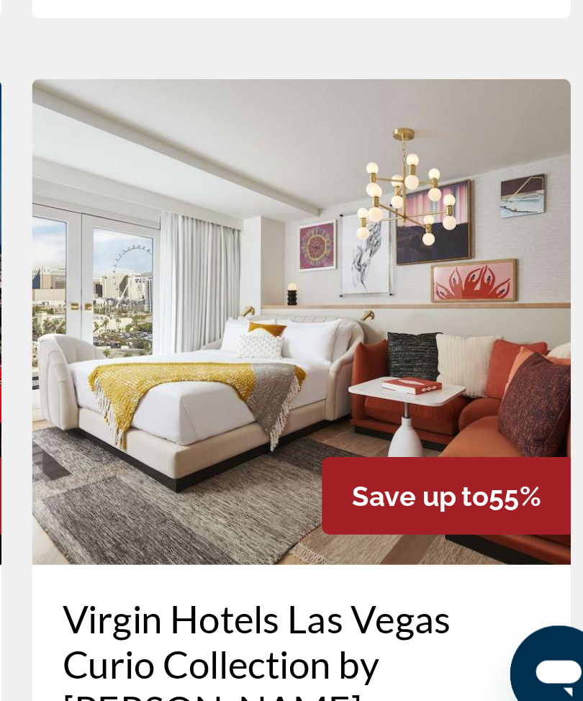
scroll to position [373, 0]
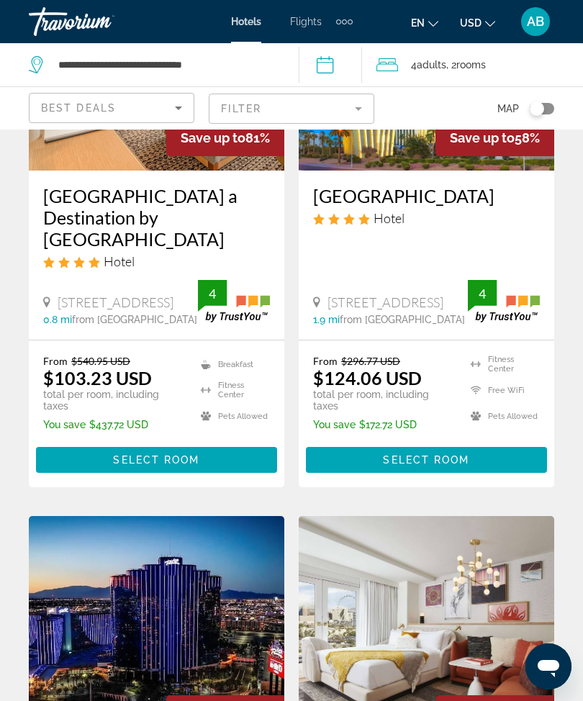
click at [360, 108] on mat-form-field "Filter" at bounding box center [291, 109] width 165 height 30
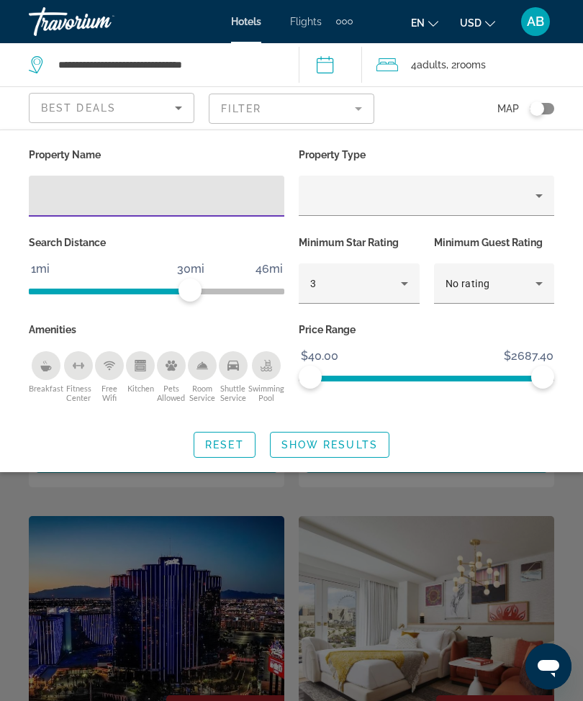
scroll to position [239, 0]
type input "***"
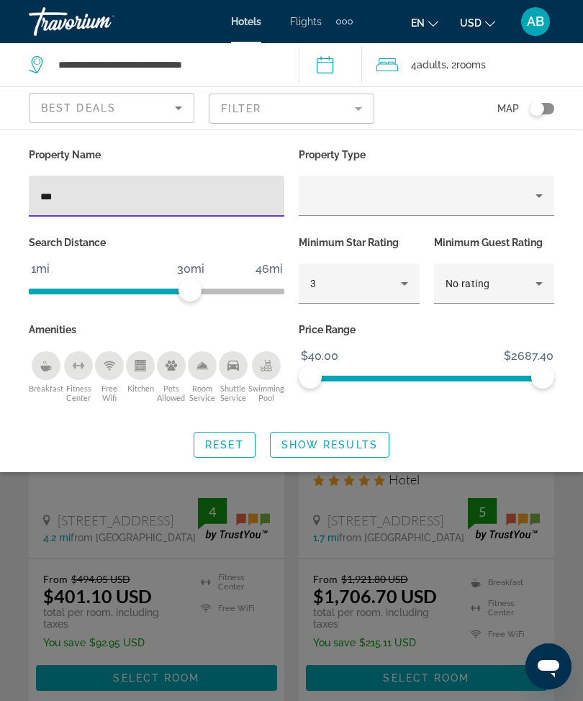
click at [353, 446] on span "Show Results" at bounding box center [329, 445] width 96 height 12
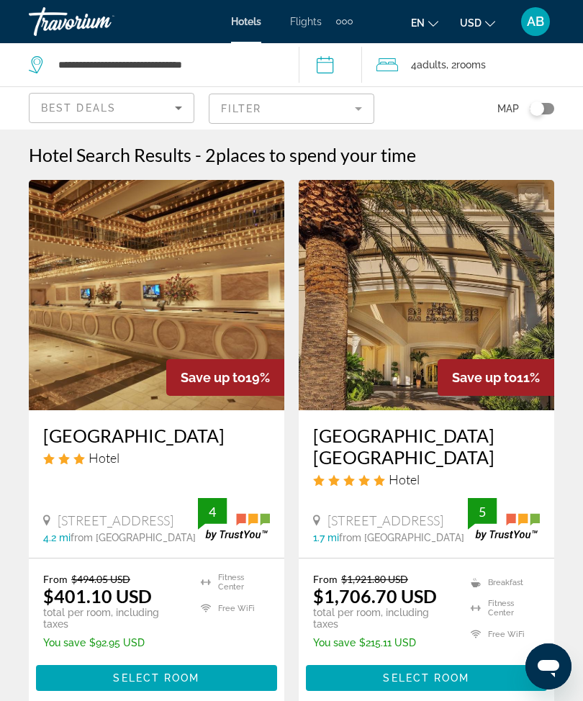
click at [351, 102] on mat-form-field "Filter" at bounding box center [291, 109] width 165 height 30
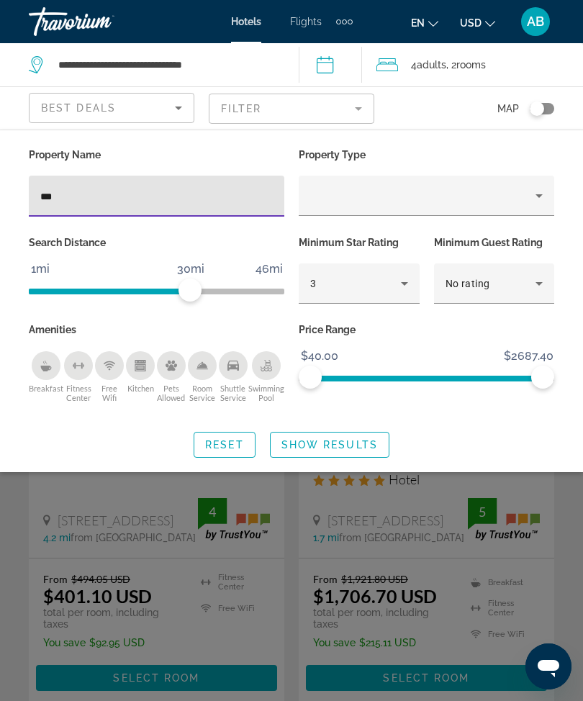
click at [101, 199] on input "***" at bounding box center [156, 196] width 232 height 17
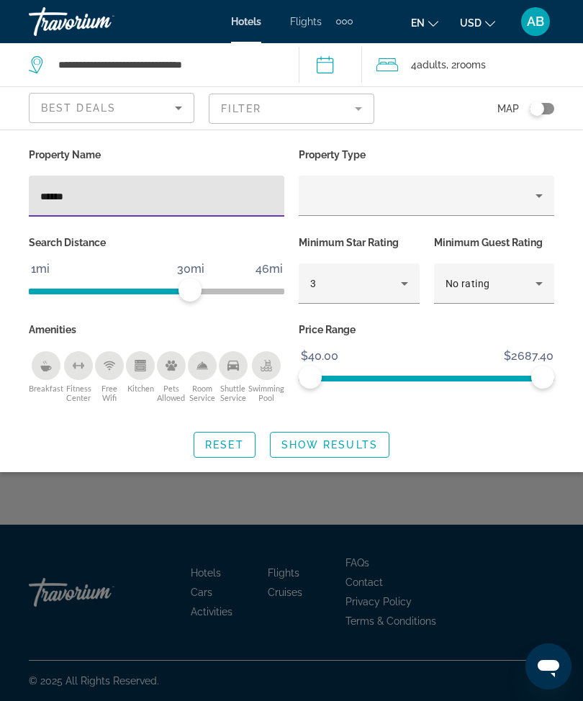
type input "*******"
click at [346, 440] on span "Show Results" at bounding box center [329, 445] width 96 height 12
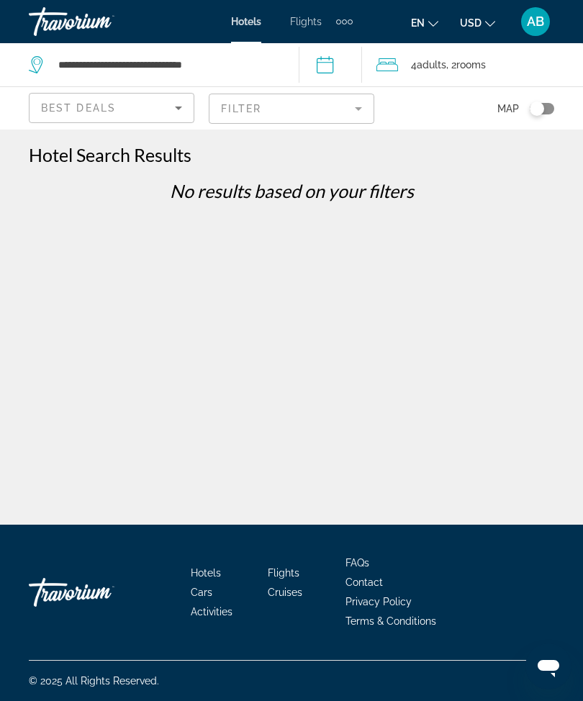
click at [360, 100] on mat-form-field "Filter" at bounding box center [291, 109] width 165 height 30
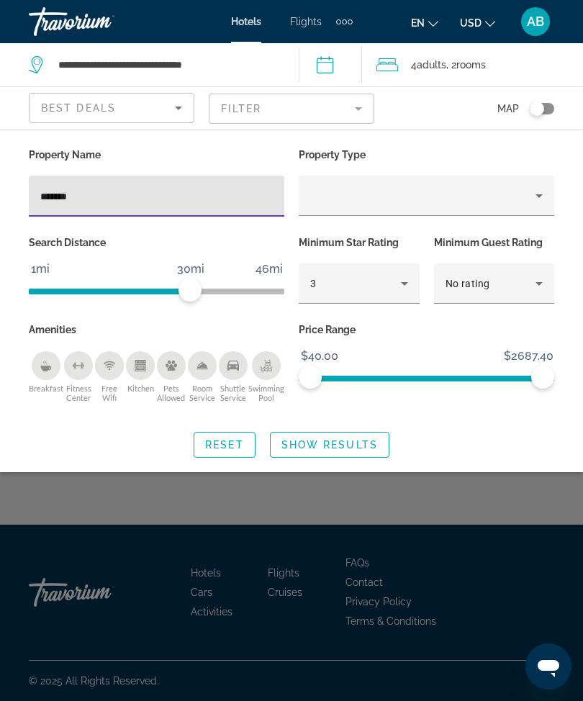
click at [124, 196] on input "*******" at bounding box center [156, 196] width 232 height 17
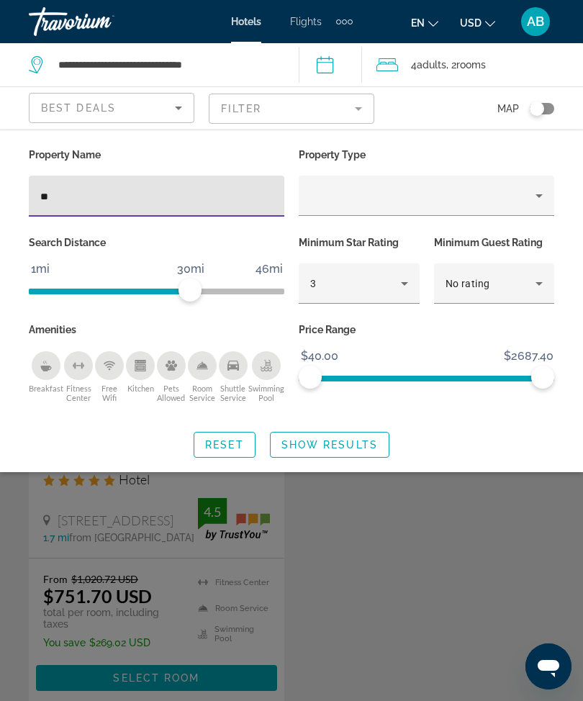
type input "*"
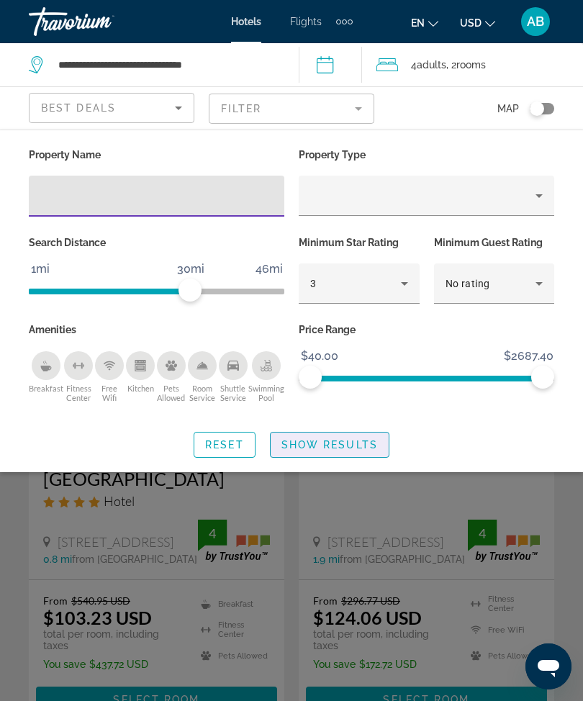
click at [337, 439] on span "Show Results" at bounding box center [329, 445] width 96 height 12
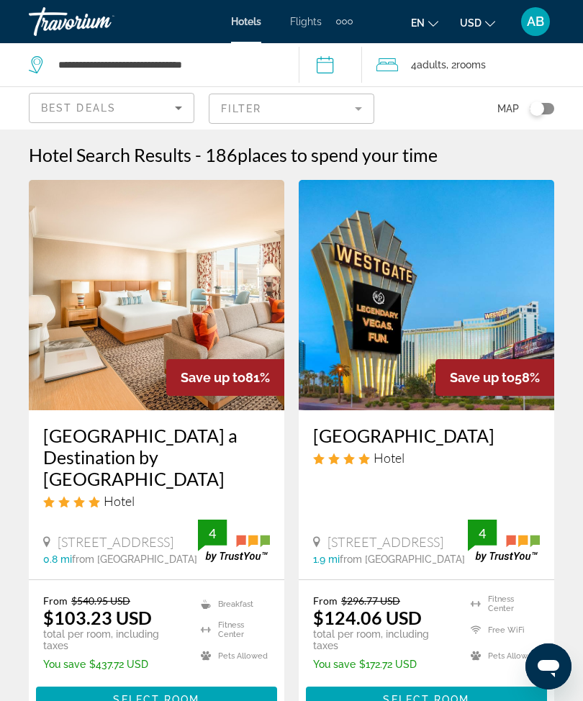
click at [363, 104] on mat-form-field "Filter" at bounding box center [291, 109] width 165 height 30
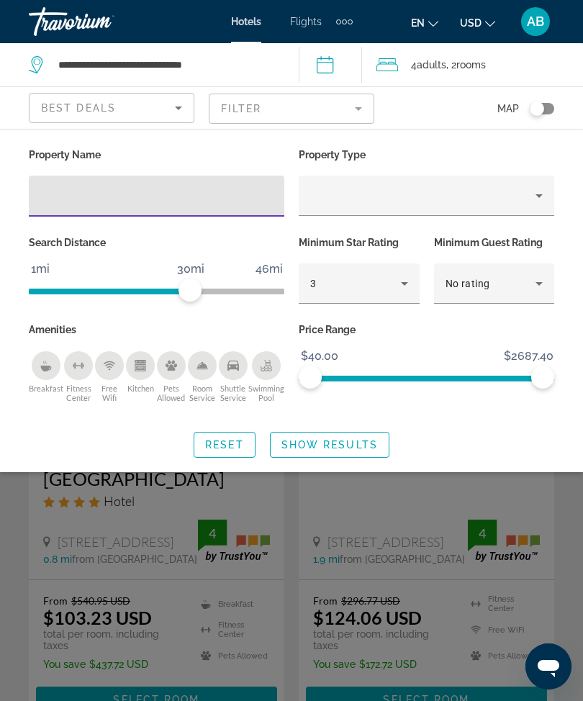
click at [402, 281] on icon "Hotel Filters" at bounding box center [404, 283] width 17 height 17
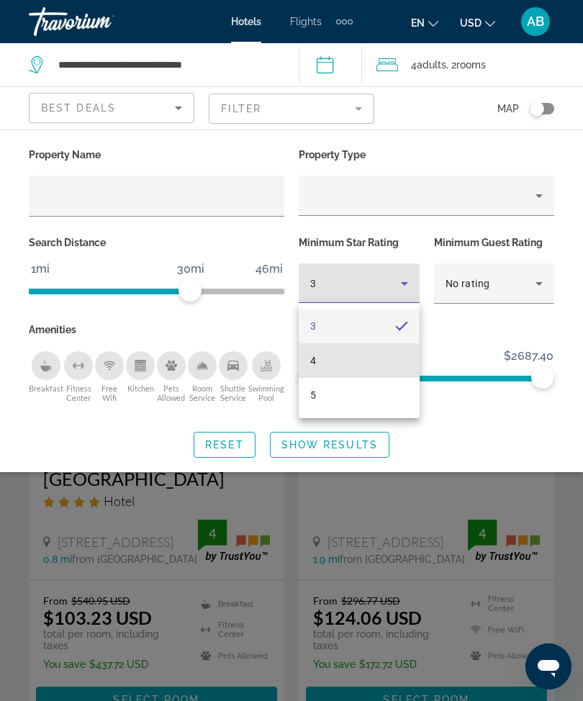
click at [333, 360] on mat-option "4" at bounding box center [359, 360] width 121 height 35
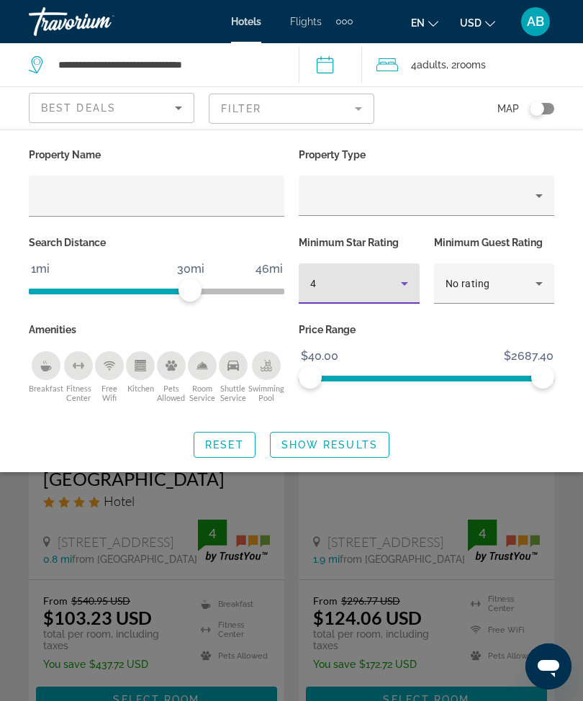
click at [342, 444] on span "Show Results" at bounding box center [329, 445] width 96 height 12
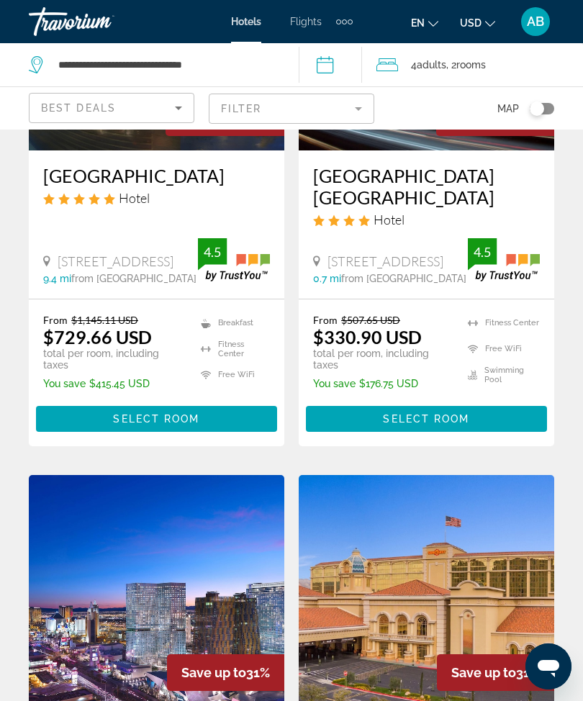
scroll to position [1945, 0]
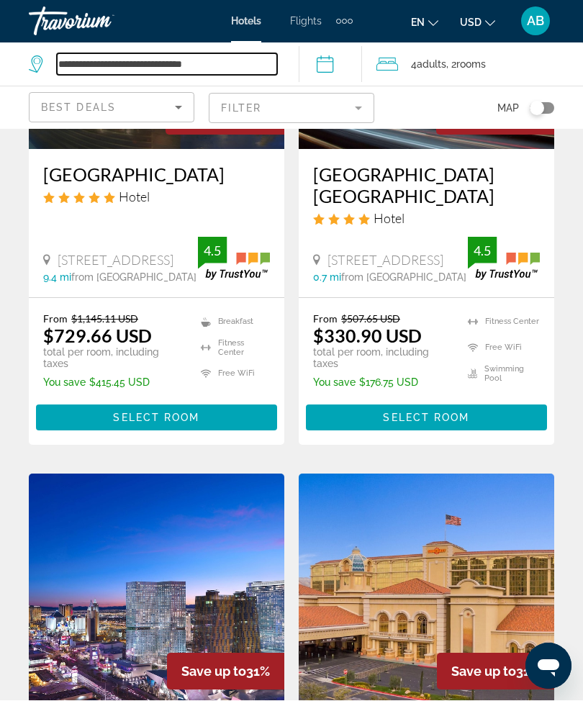
click at [253, 63] on input "**********" at bounding box center [167, 65] width 220 height 22
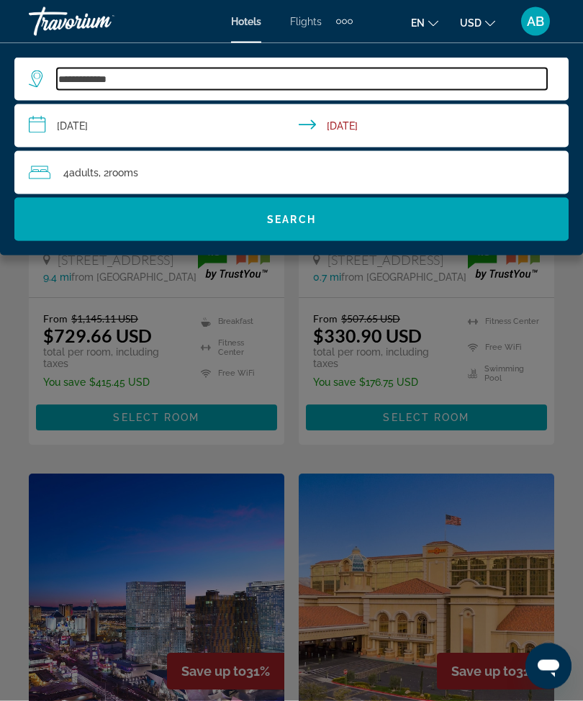
type input "***"
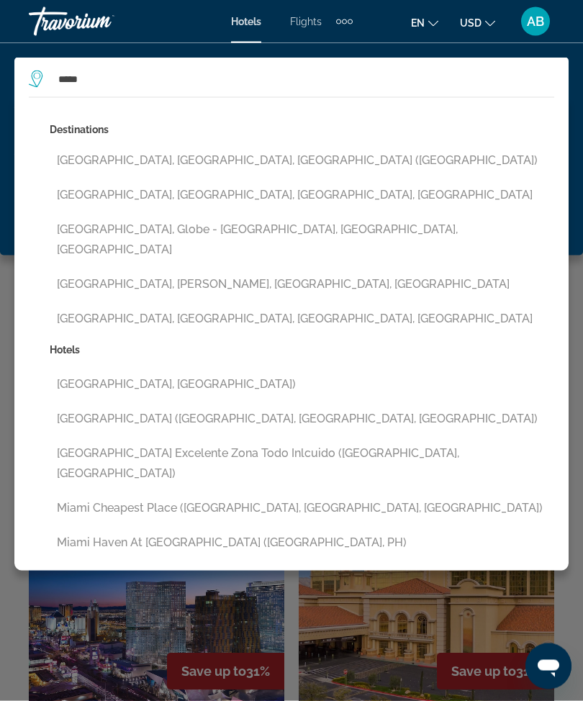
click at [176, 171] on button "[GEOGRAPHIC_DATA], [GEOGRAPHIC_DATA], [GEOGRAPHIC_DATA] ([GEOGRAPHIC_DATA])" at bounding box center [302, 160] width 504 height 27
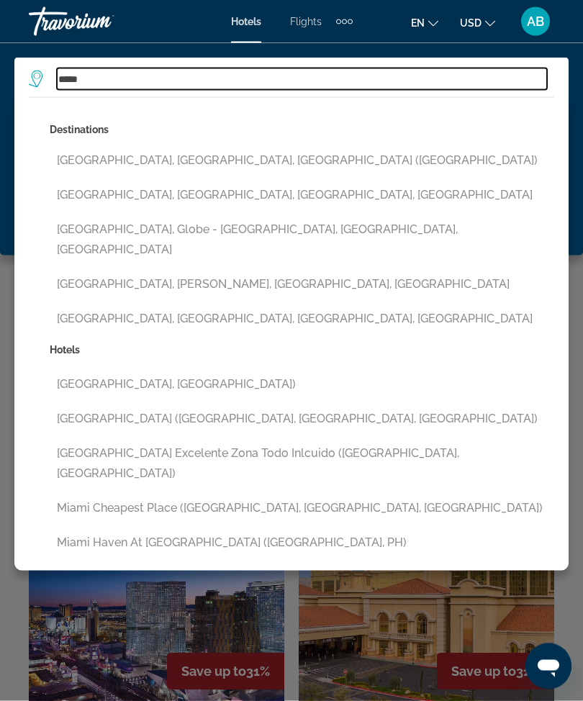
type input "**********"
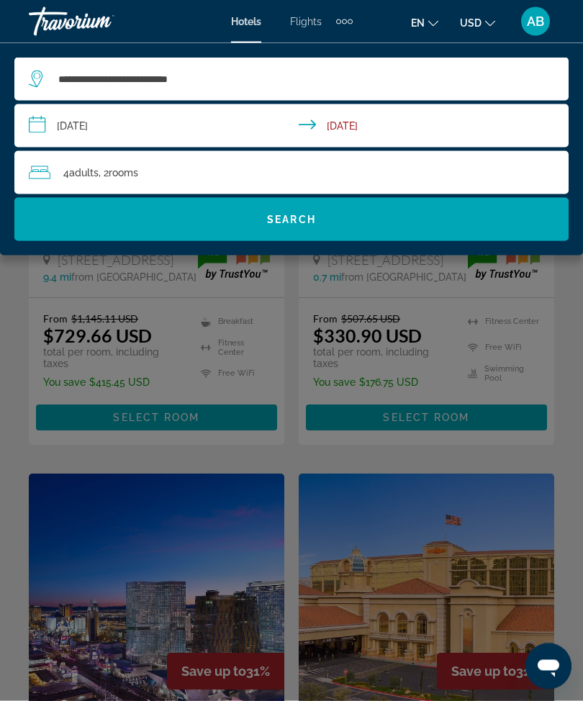
click at [318, 235] on span "Search widget" at bounding box center [291, 219] width 554 height 35
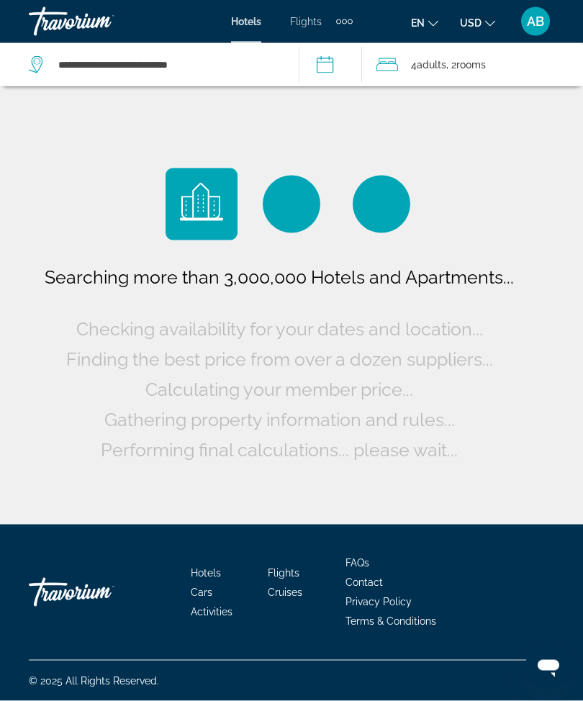
scroll to position [47, 0]
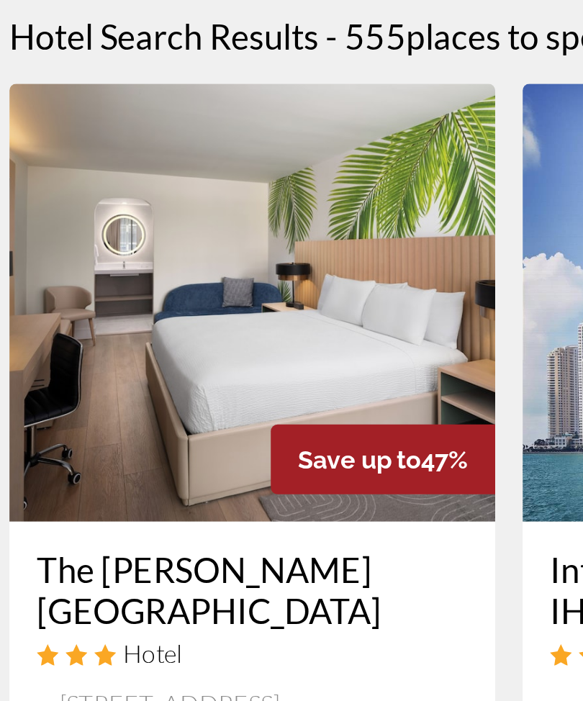
click at [251, 410] on div "The [PERSON_NAME][GEOGRAPHIC_DATA] Hotel [STREET_ADDRESS][PERSON_NAME] 16.7 mi …" at bounding box center [156, 490] width 255 height 160
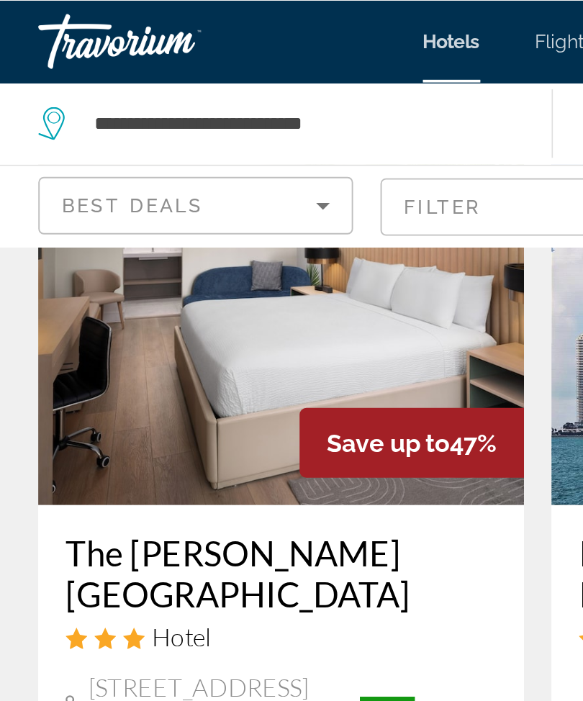
scroll to position [112, 0]
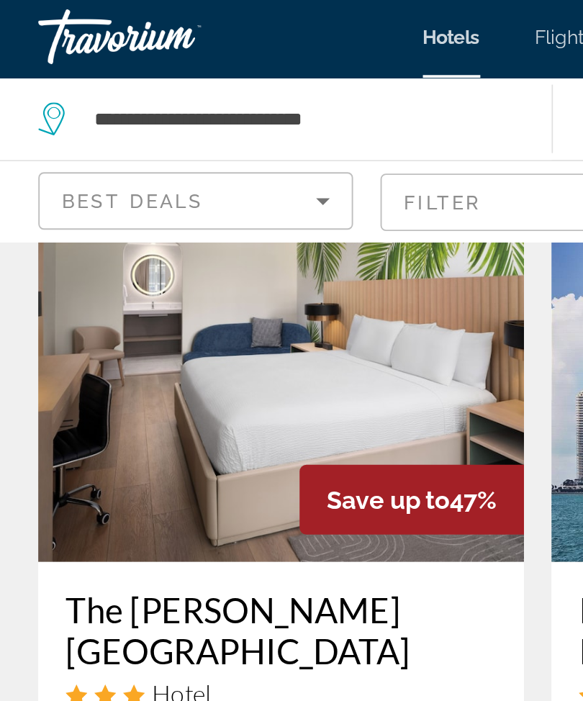
click at [173, 193] on img "Main content" at bounding box center [156, 183] width 255 height 230
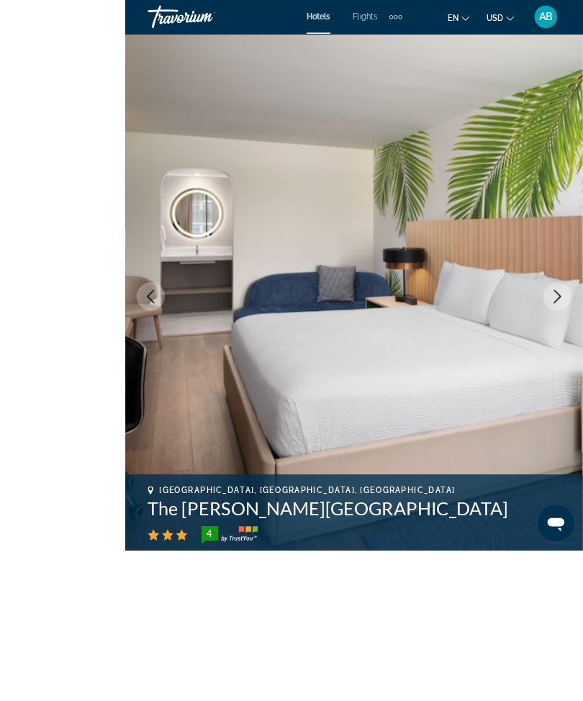
scroll to position [114, 0]
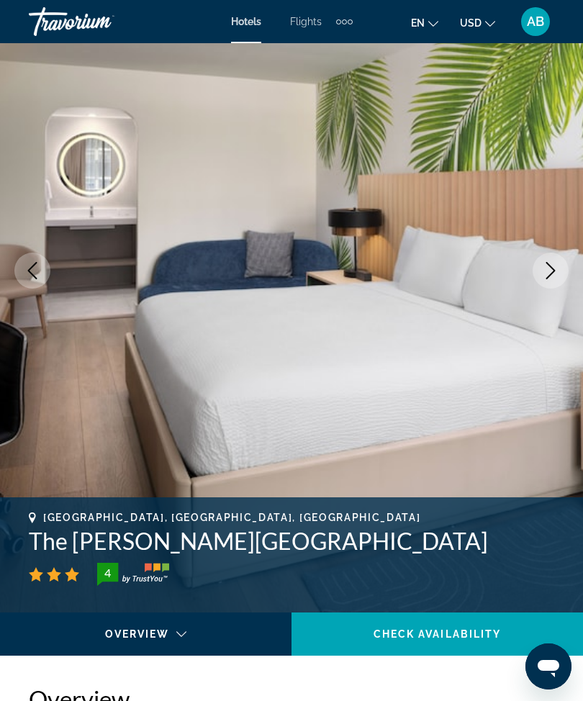
click at [541, 272] on button "Next image" at bounding box center [550, 271] width 36 height 36
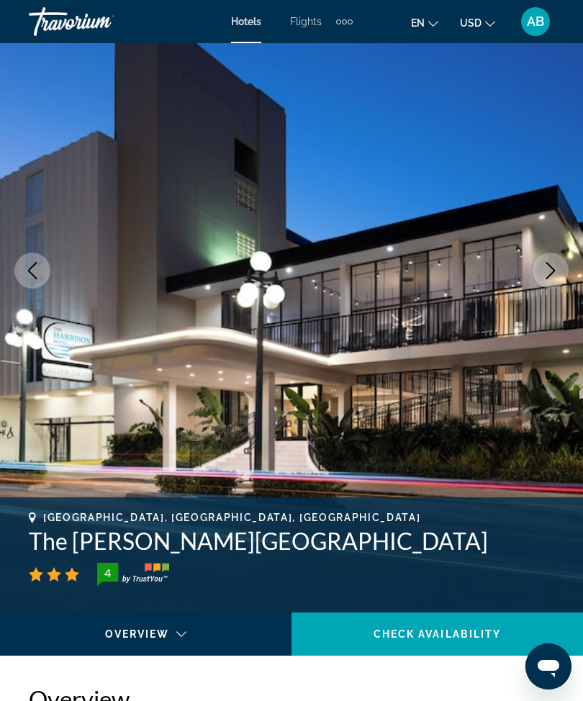
click at [549, 281] on button "Next image" at bounding box center [550, 271] width 36 height 36
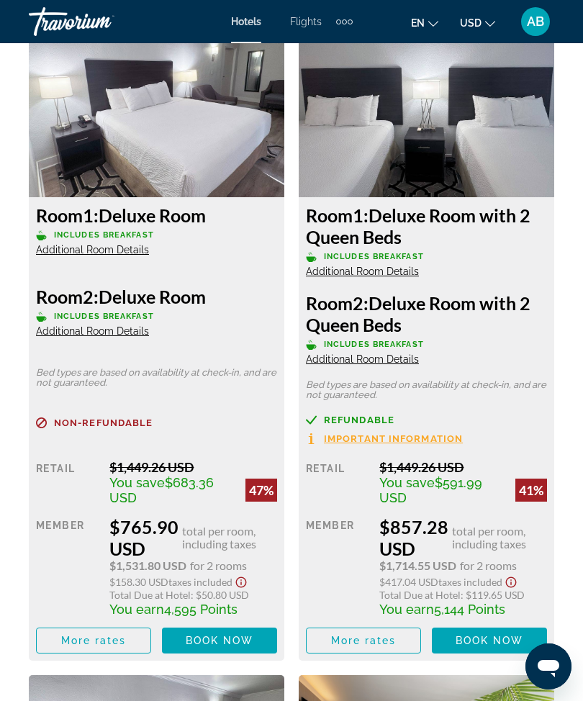
scroll to position [2335, 0]
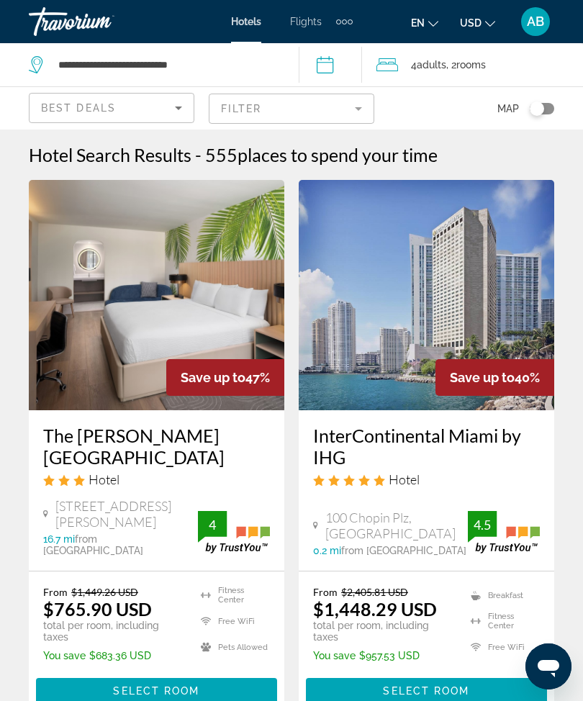
click at [352, 109] on mat-form-field "Filter" at bounding box center [291, 109] width 165 height 30
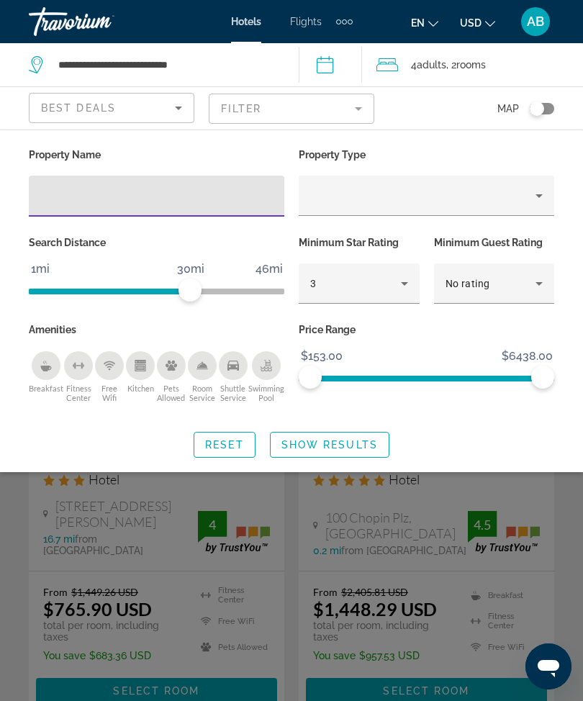
click at [185, 198] on input "Hotel Filters" at bounding box center [156, 196] width 232 height 17
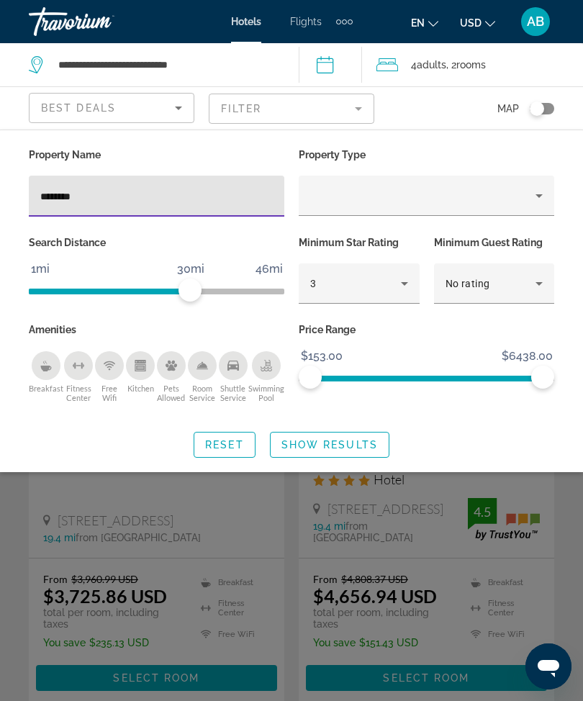
type input "*********"
click at [345, 448] on span "Show Results" at bounding box center [329, 445] width 96 height 12
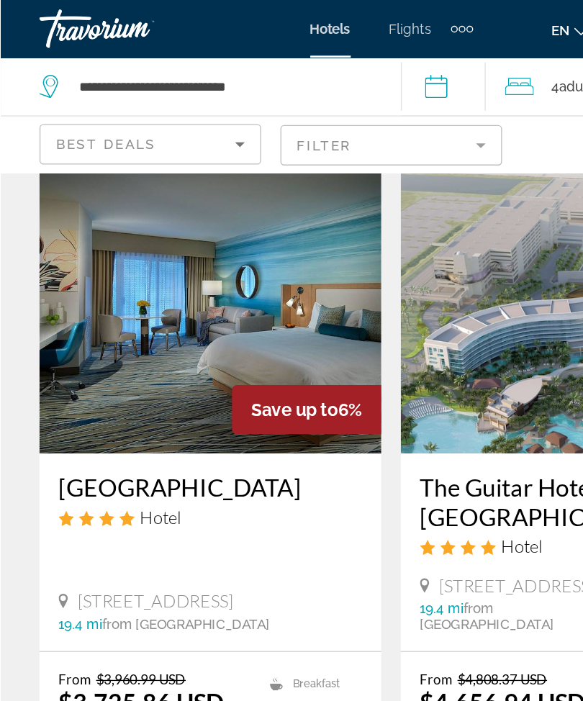
scroll to position [1, 0]
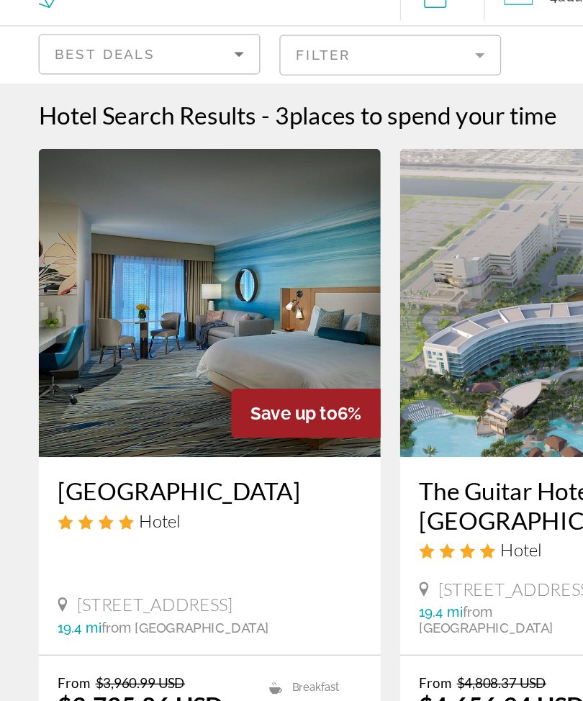
click at [182, 227] on img "Main content" at bounding box center [156, 293] width 255 height 230
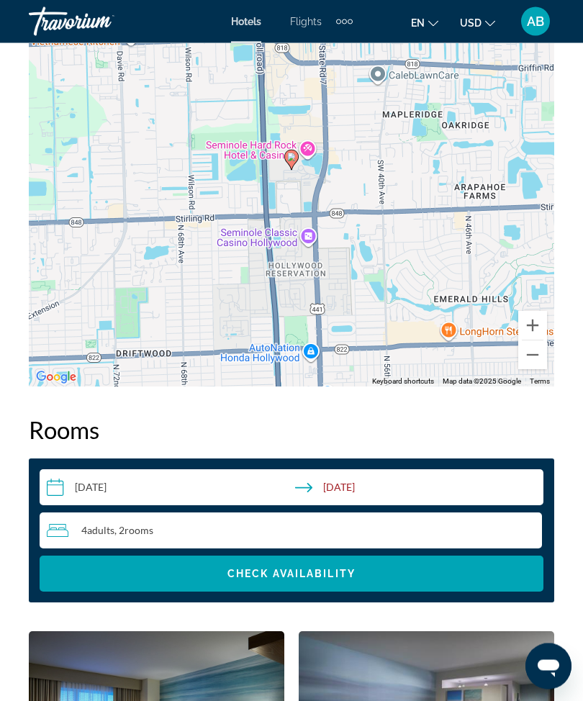
scroll to position [2029, 0]
click at [181, 537] on div "4 Adult Adults , 2 Room rooms" at bounding box center [294, 530] width 495 height 17
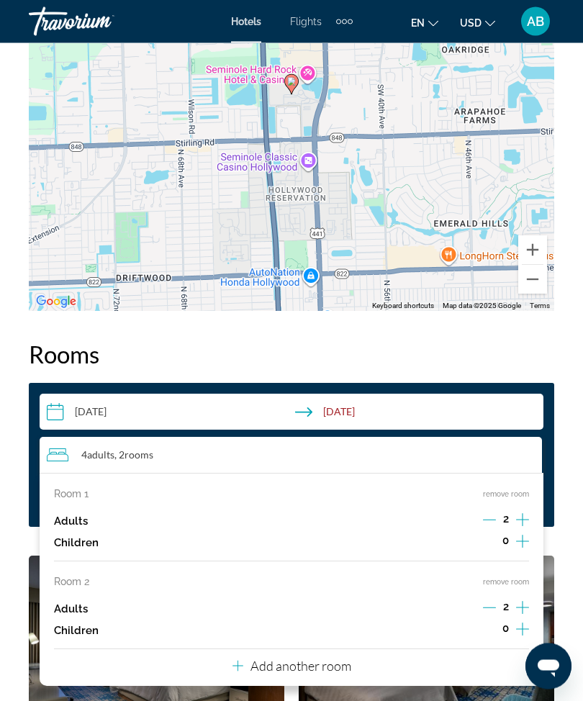
scroll to position [2194, 0]
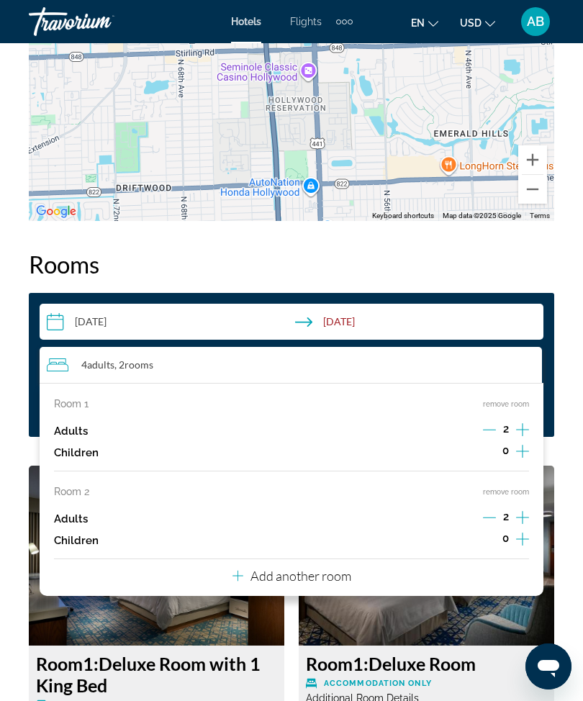
click at [514, 491] on button "remove room" at bounding box center [506, 491] width 46 height 9
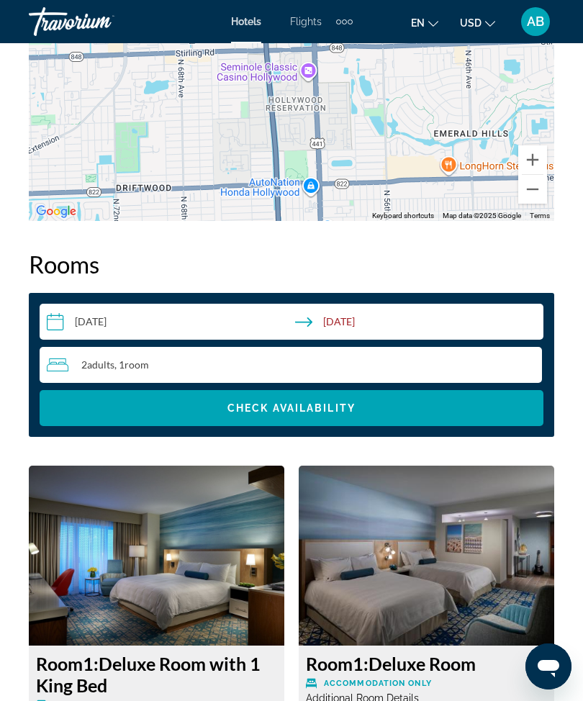
click at [302, 414] on span "Check Availability" at bounding box center [291, 408] width 128 height 12
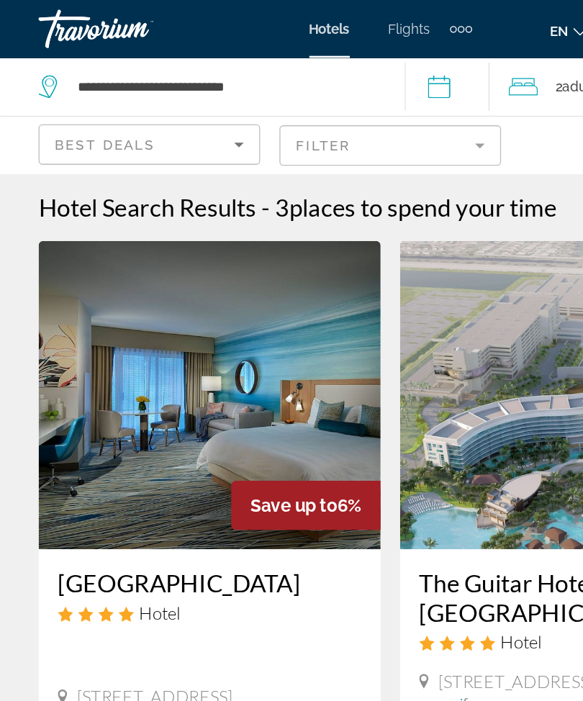
click at [362, 109] on mat-form-field "Filter" at bounding box center [291, 109] width 165 height 30
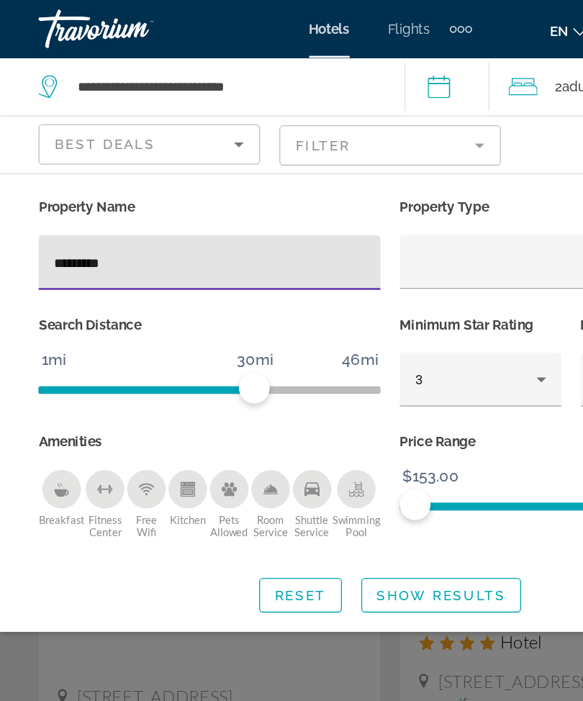
click at [119, 202] on input "*********" at bounding box center [156, 196] width 232 height 17
type input "*"
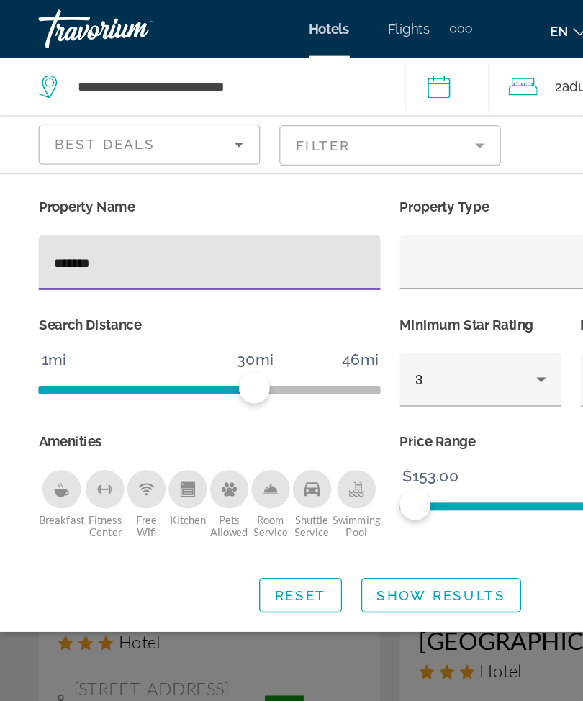
type input "********"
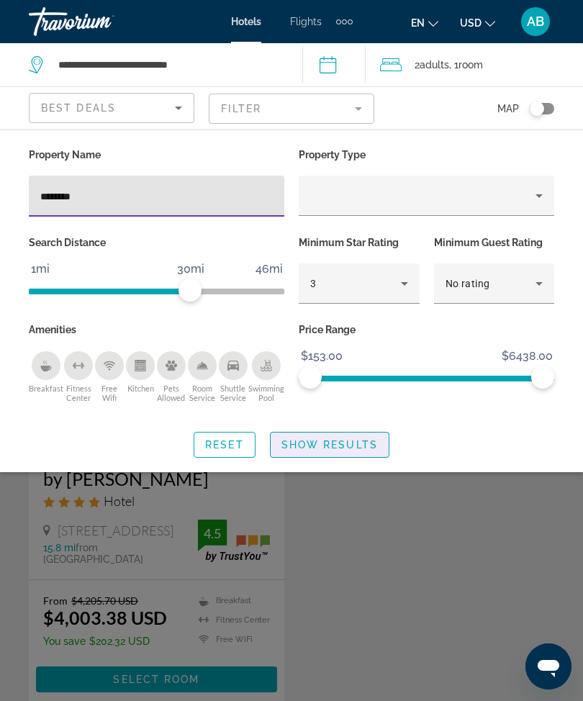
click at [332, 448] on span "Show Results" at bounding box center [329, 445] width 96 height 12
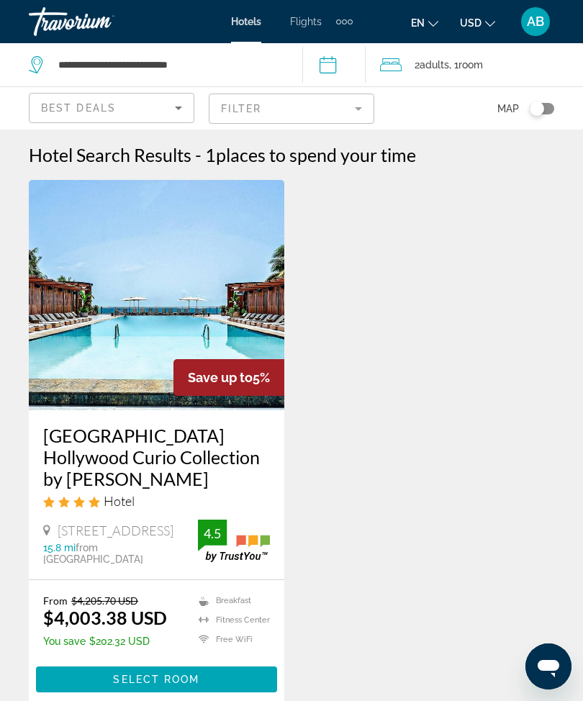
click at [182, 288] on img "Main content" at bounding box center [156, 295] width 255 height 230
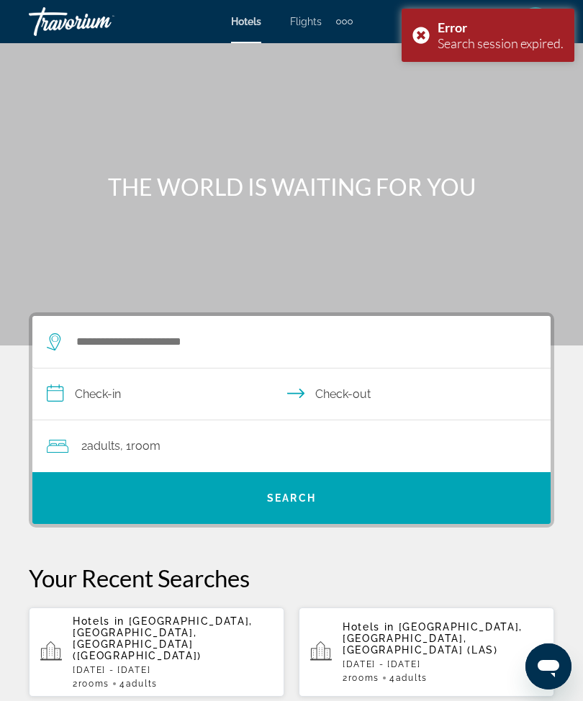
click at [414, 35] on div "Error Search session expired." at bounding box center [487, 35] width 173 height 53
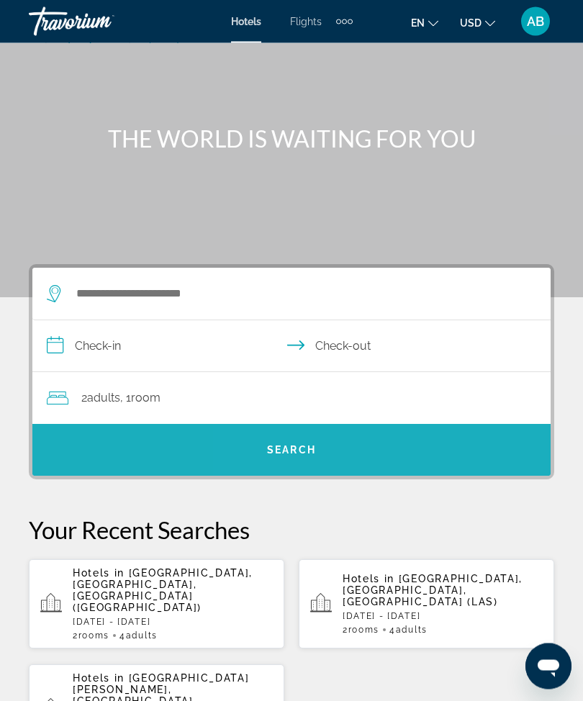
scroll to position [50, 0]
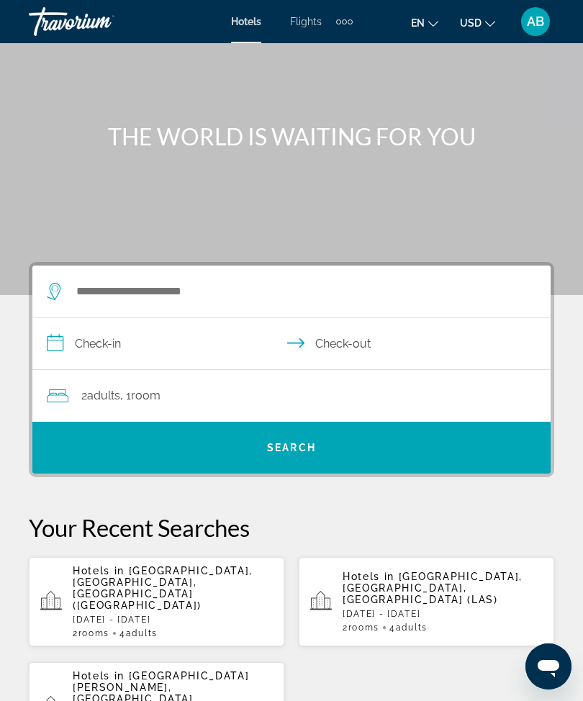
click at [219, 577] on p "Hotels in Miami, FL, United States (MIA)" at bounding box center [173, 588] width 200 height 46
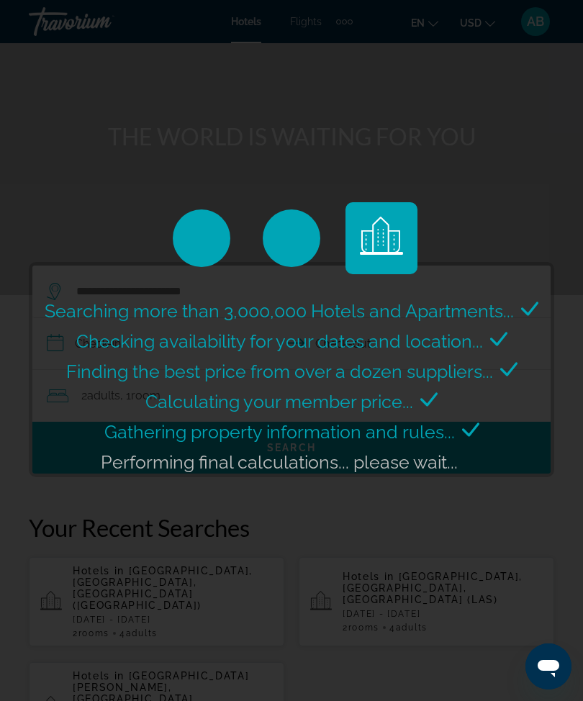
scroll to position [0, 0]
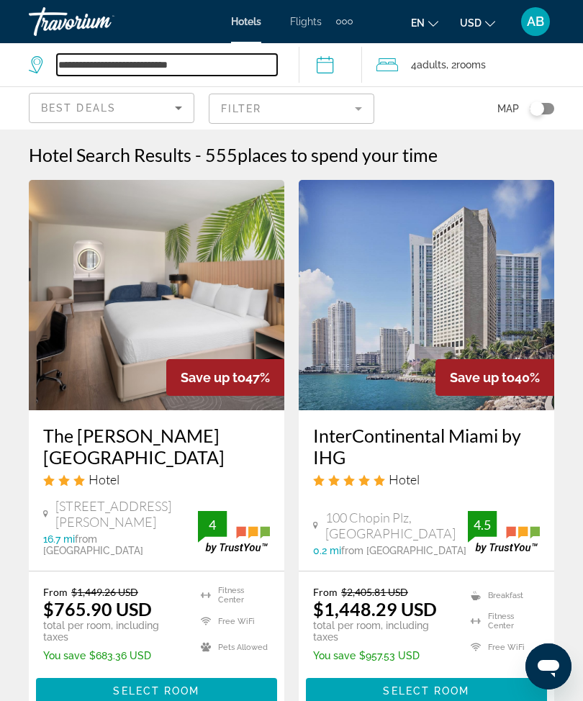
click at [220, 56] on input "**********" at bounding box center [167, 65] width 220 height 22
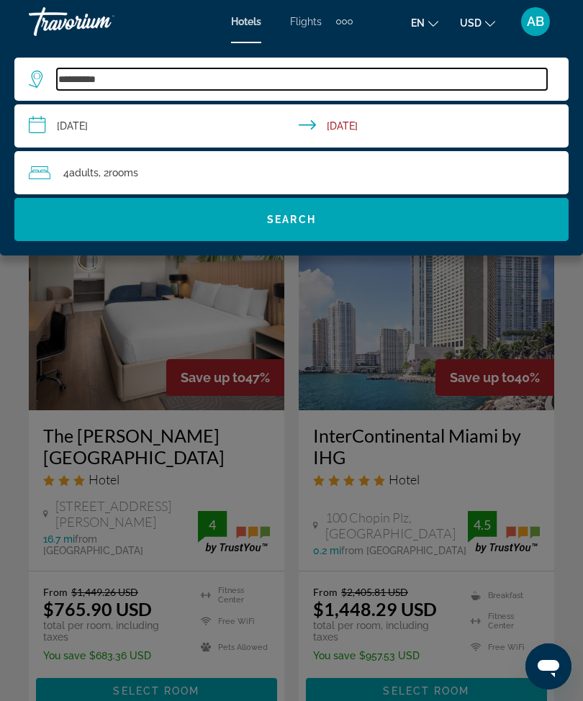
type input "*********"
click at [165, 88] on input "Search widget" at bounding box center [302, 79] width 490 height 22
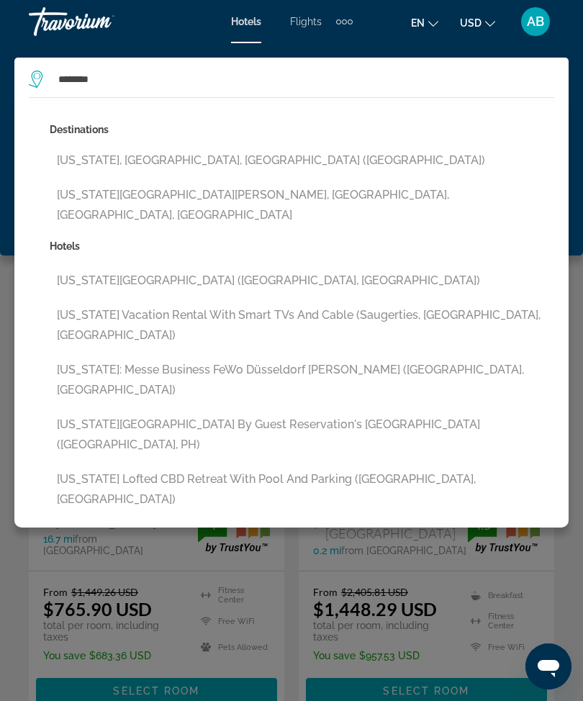
click at [212, 166] on button "New York, NY, United States (NYC)" at bounding box center [302, 160] width 504 height 27
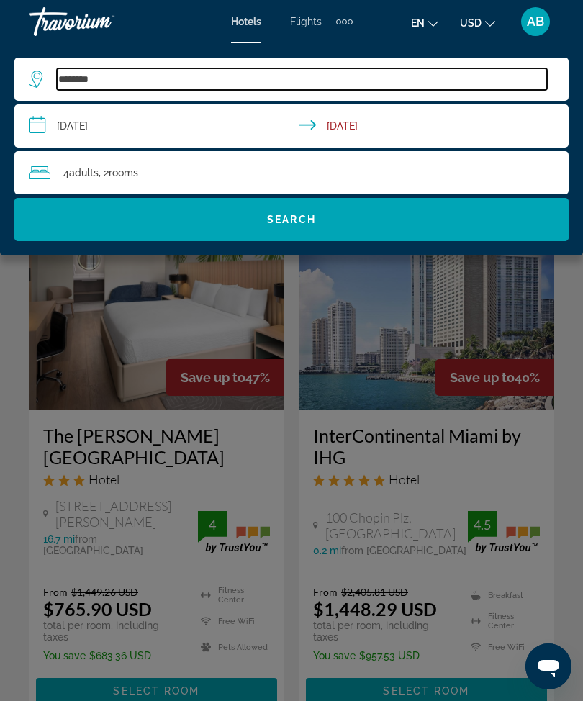
type input "**********"
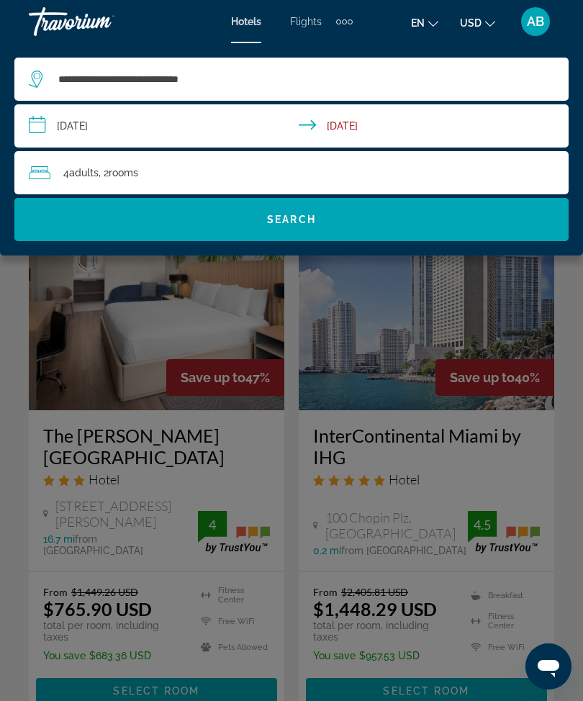
click at [336, 215] on span "Search widget" at bounding box center [291, 219] width 554 height 35
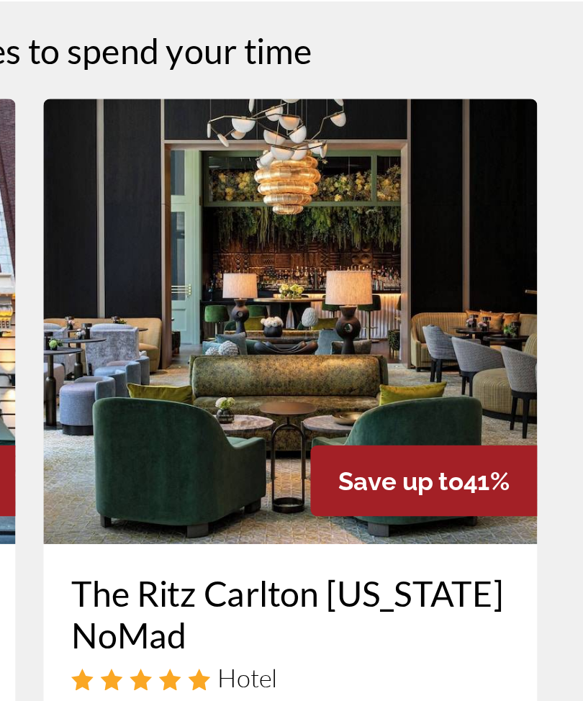
click at [299, 180] on img "Main content" at bounding box center [426, 295] width 255 height 230
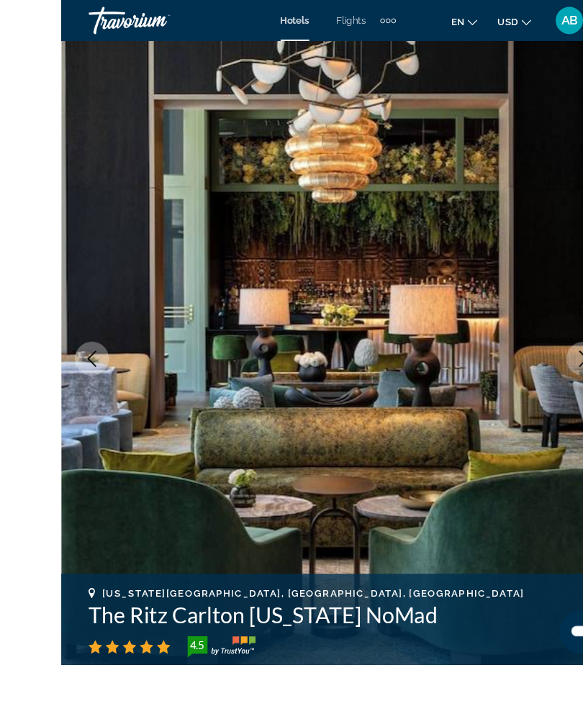
scroll to position [15, 0]
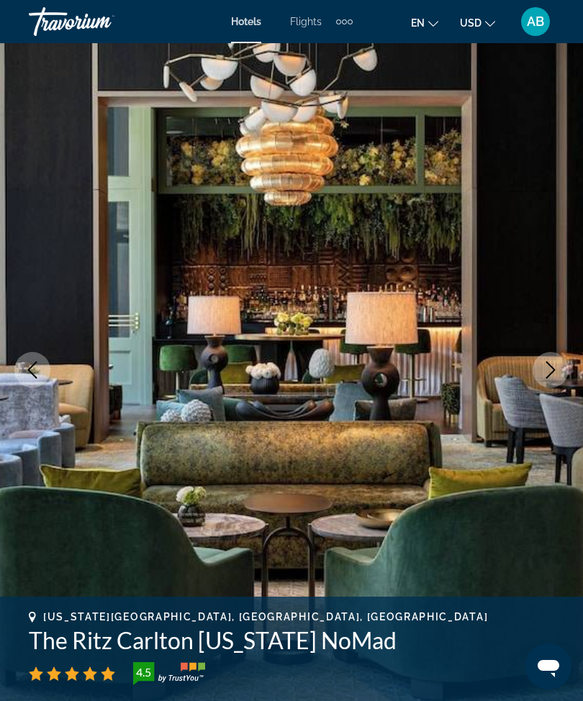
click at [552, 379] on button "Next image" at bounding box center [550, 370] width 36 height 36
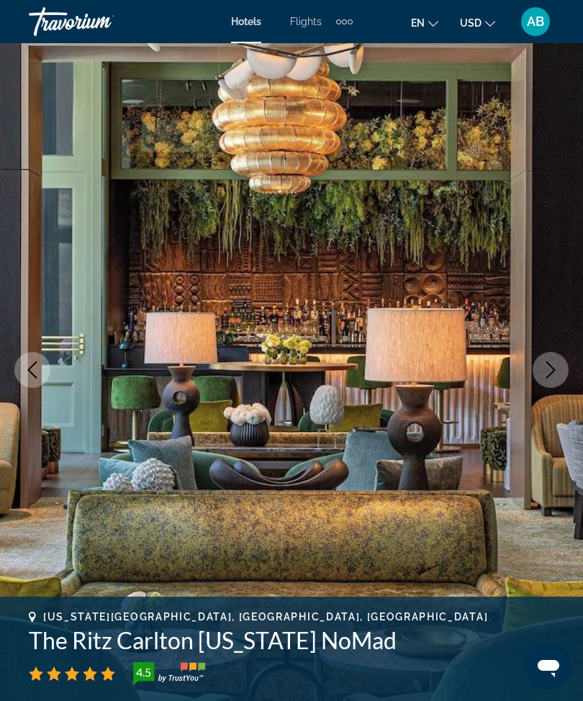
click at [548, 386] on button "Next image" at bounding box center [550, 370] width 36 height 36
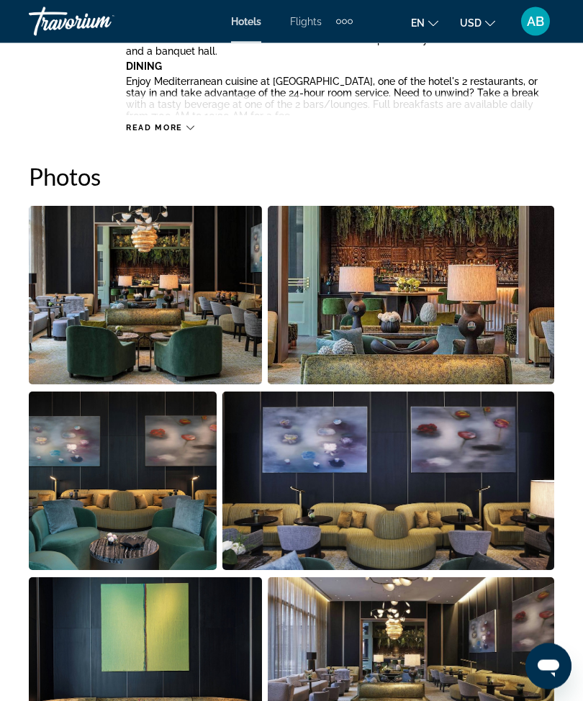
scroll to position [879, 0]
click at [173, 295] on img "Open full-screen image slider" at bounding box center [145, 295] width 233 height 178
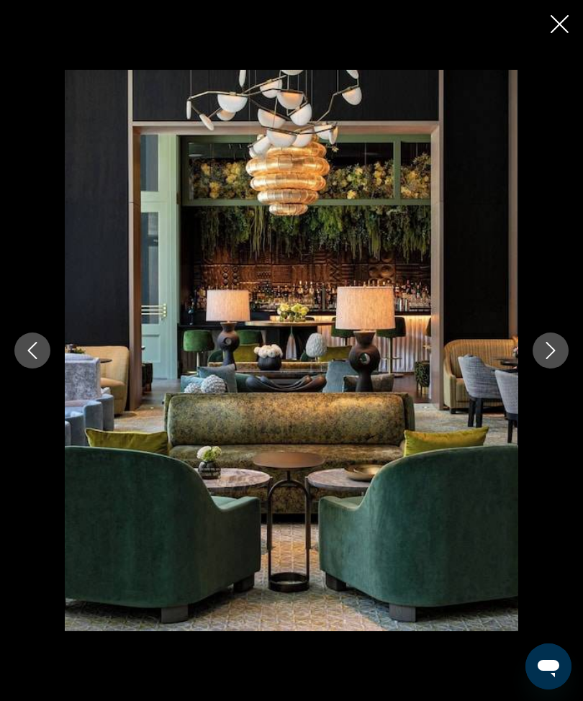
click at [553, 368] on button "Next image" at bounding box center [550, 350] width 36 height 36
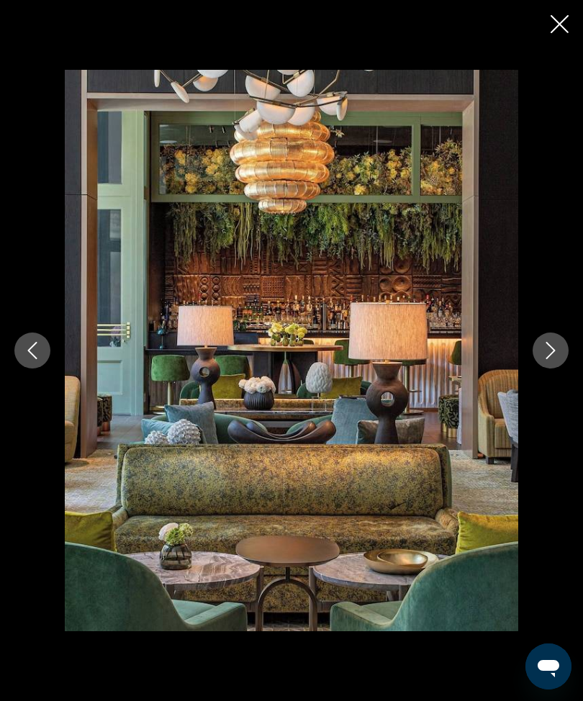
click at [542, 359] on icon "Next image" at bounding box center [550, 350] width 17 height 17
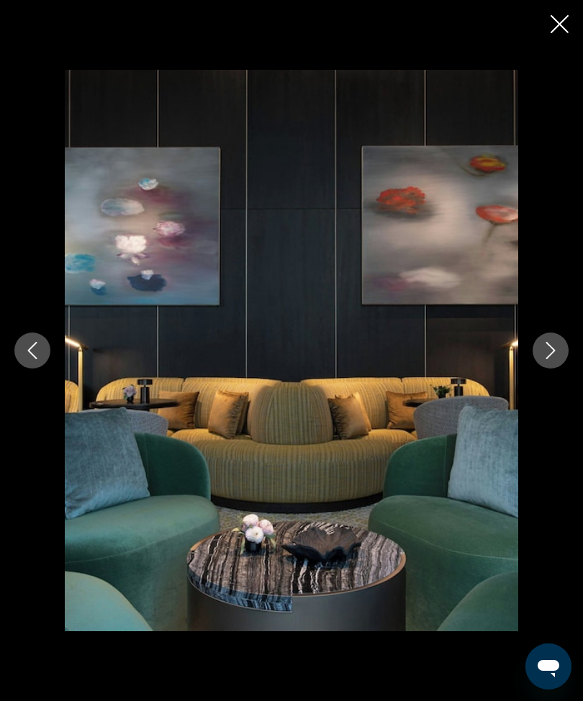
click at [558, 359] on icon "Next image" at bounding box center [550, 350] width 17 height 17
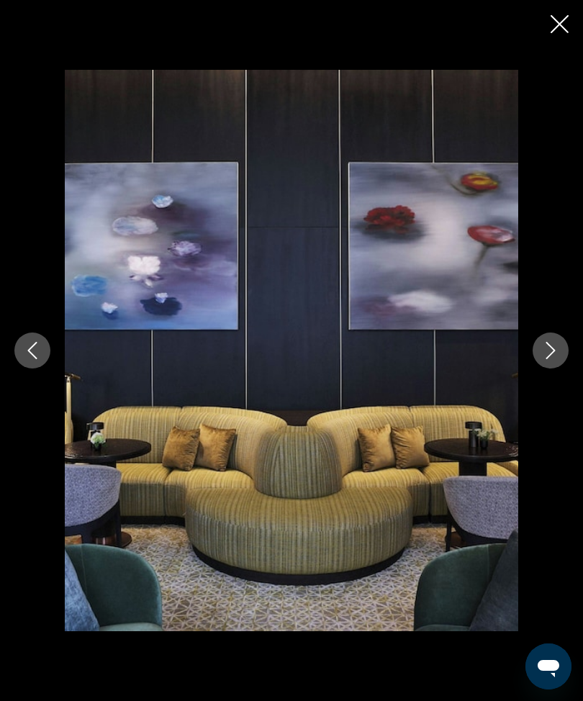
click at [555, 368] on button "Next image" at bounding box center [550, 350] width 36 height 36
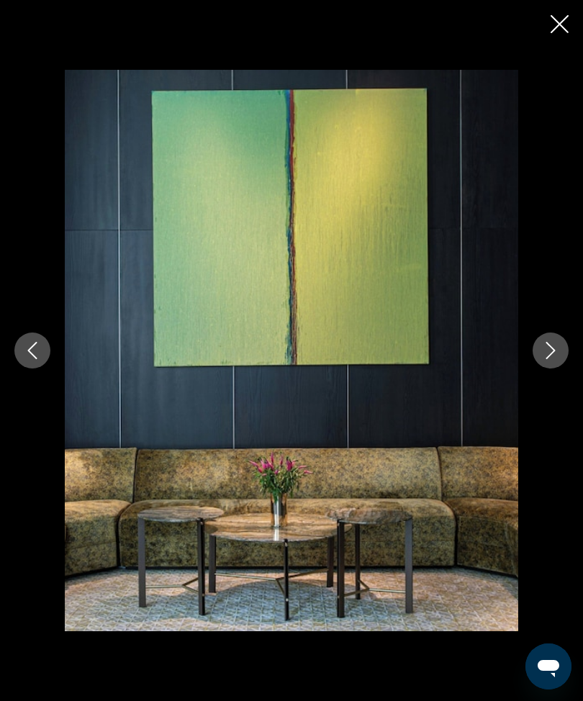
click at [553, 359] on icon "Next image" at bounding box center [550, 350] width 17 height 17
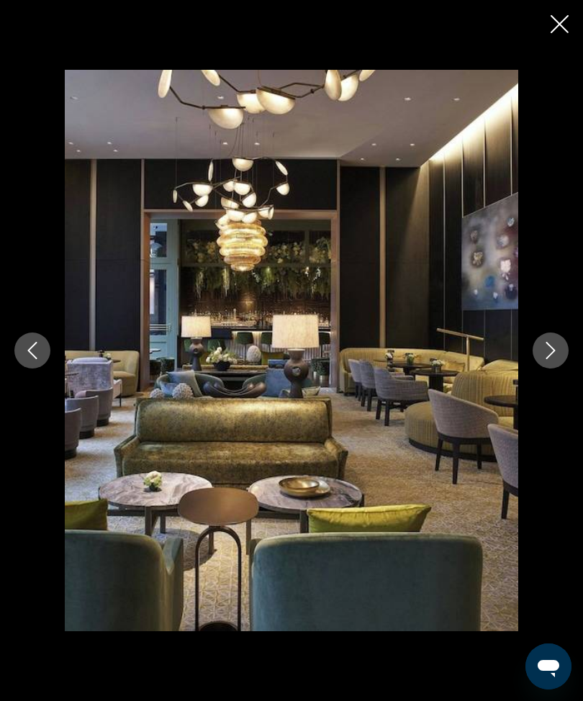
click at [550, 359] on icon "Next image" at bounding box center [550, 350] width 17 height 17
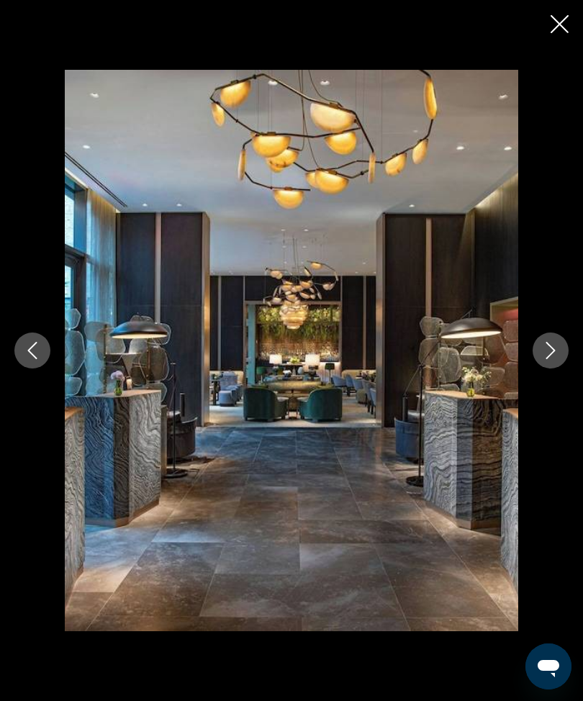
click at [554, 368] on button "Next image" at bounding box center [550, 350] width 36 height 36
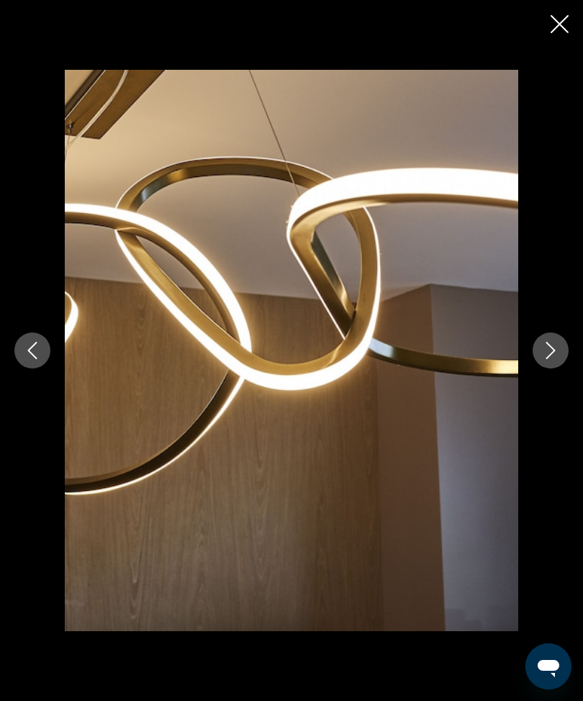
click at [550, 359] on icon "Next image" at bounding box center [550, 350] width 9 height 17
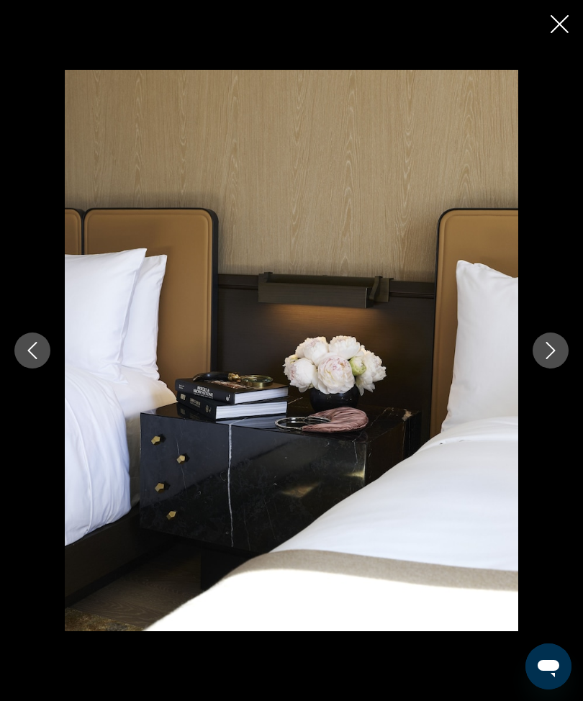
click at [548, 359] on icon "Next image" at bounding box center [550, 350] width 17 height 17
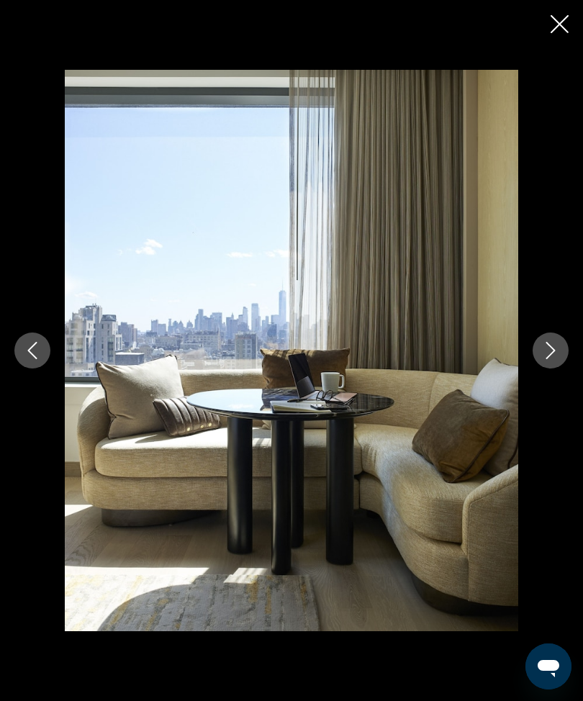
click at [549, 359] on icon "Next image" at bounding box center [550, 350] width 17 height 17
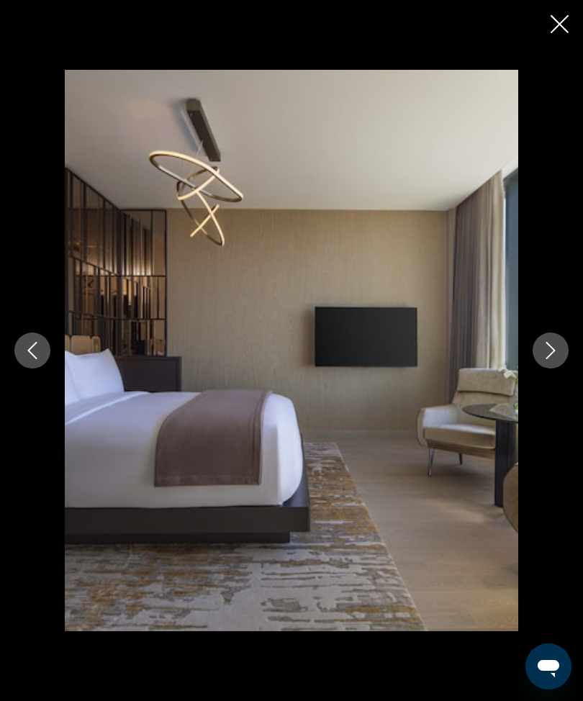
click at [551, 368] on button "Next image" at bounding box center [550, 350] width 36 height 36
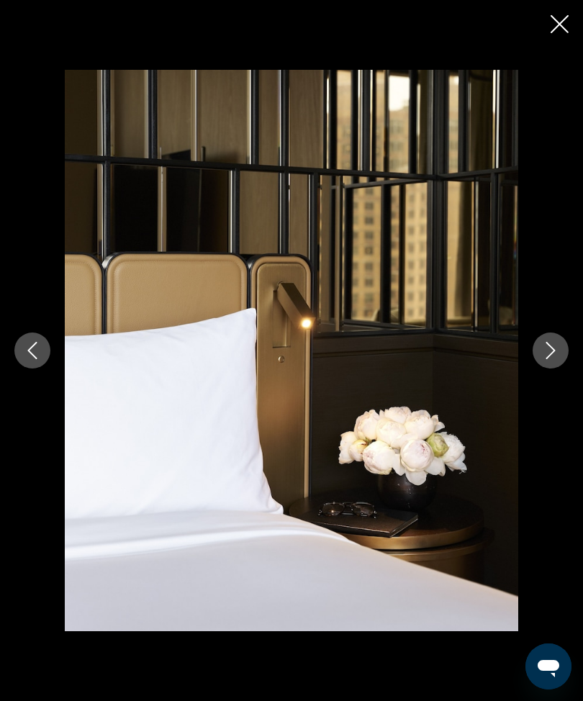
click at [554, 359] on icon "Next image" at bounding box center [550, 350] width 9 height 17
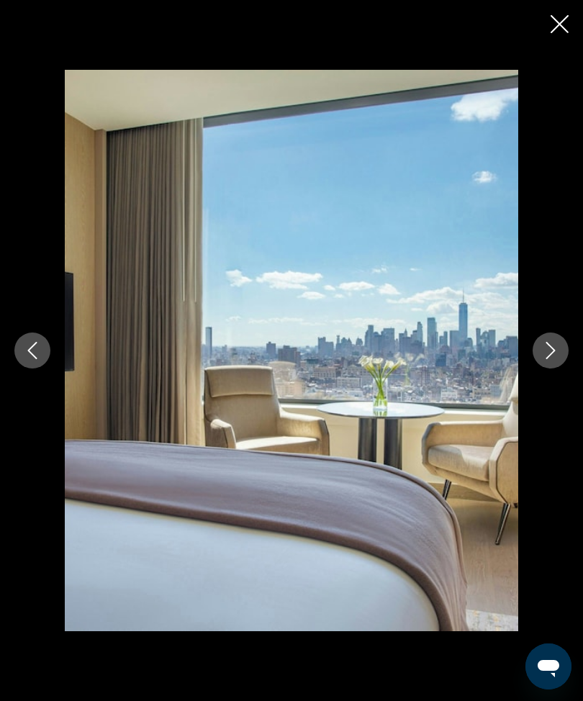
click at [543, 368] on button "Next image" at bounding box center [550, 350] width 36 height 36
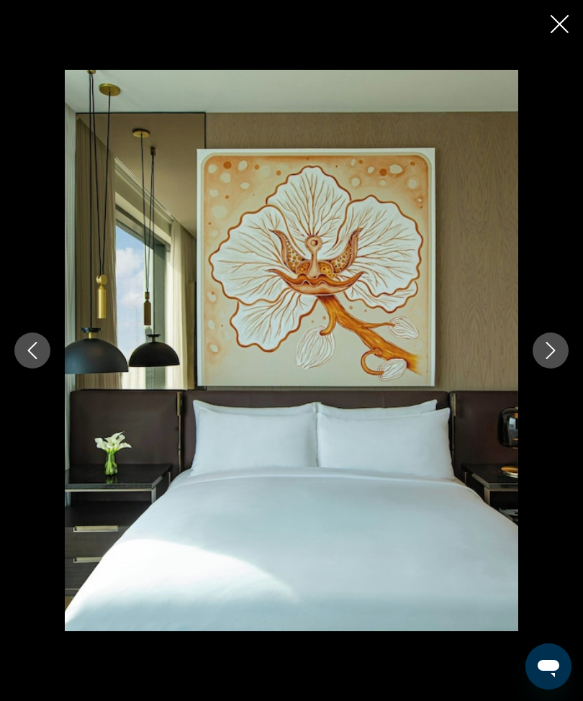
click at [551, 359] on icon "Next image" at bounding box center [550, 350] width 17 height 17
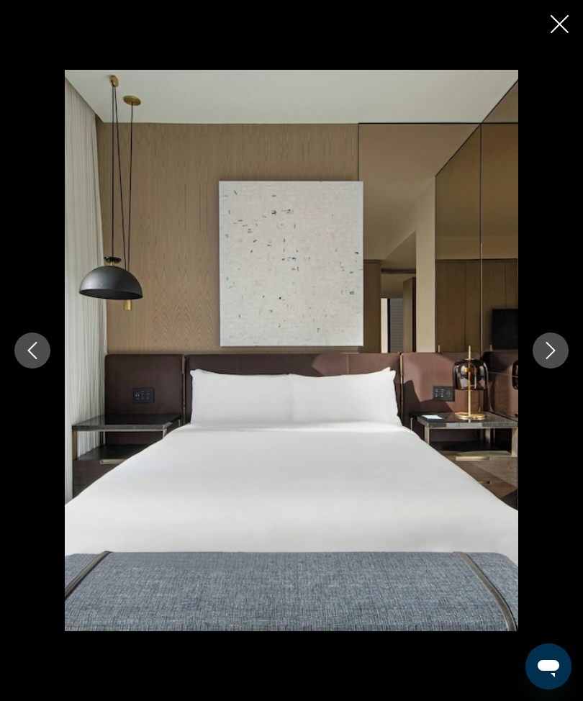
click at [540, 368] on button "Next image" at bounding box center [550, 350] width 36 height 36
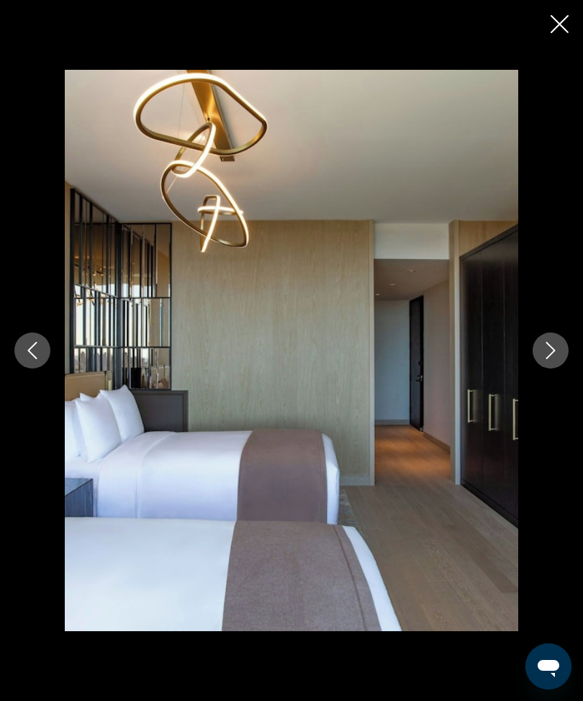
click at [553, 359] on icon "Next image" at bounding box center [550, 350] width 17 height 17
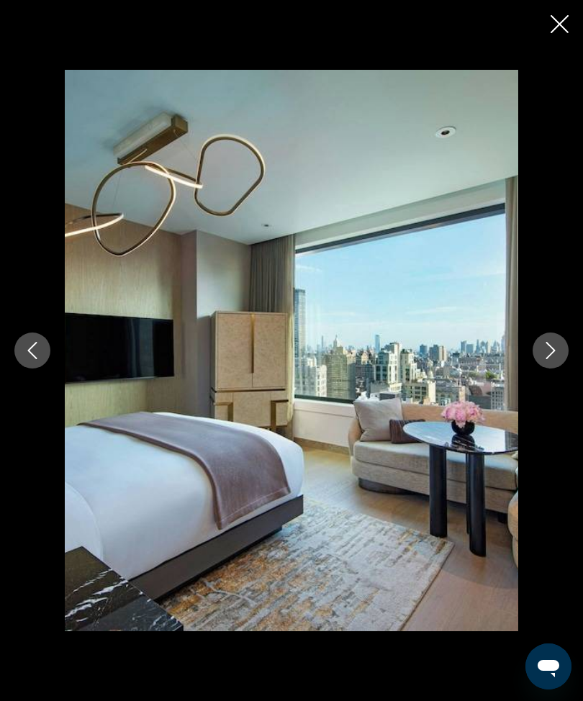
click at [547, 359] on icon "Next image" at bounding box center [550, 350] width 9 height 17
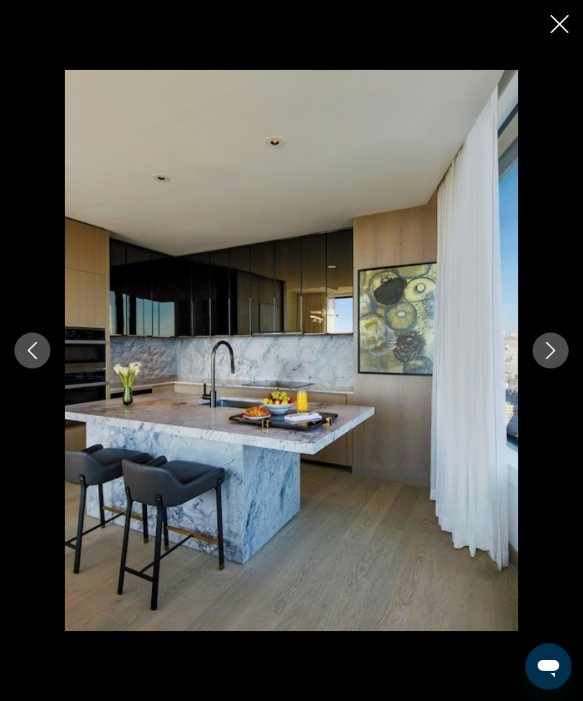
click at [543, 368] on button "Next image" at bounding box center [550, 350] width 36 height 36
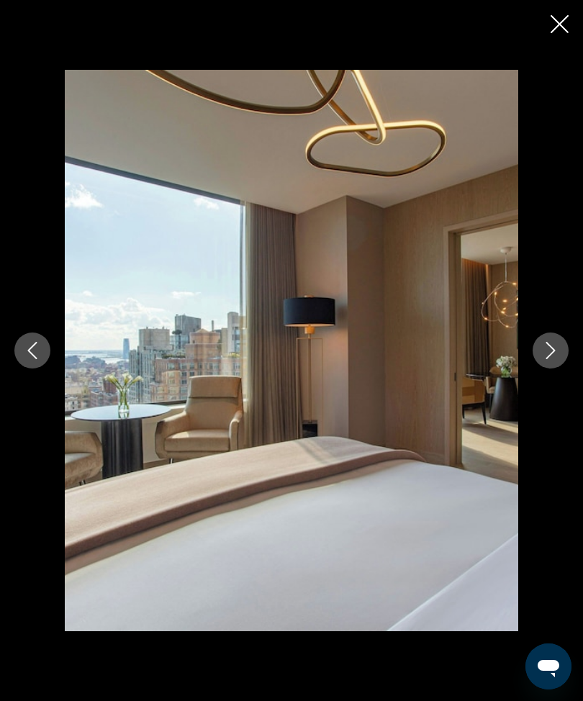
click at [558, 29] on icon "Close slideshow" at bounding box center [559, 24] width 18 height 18
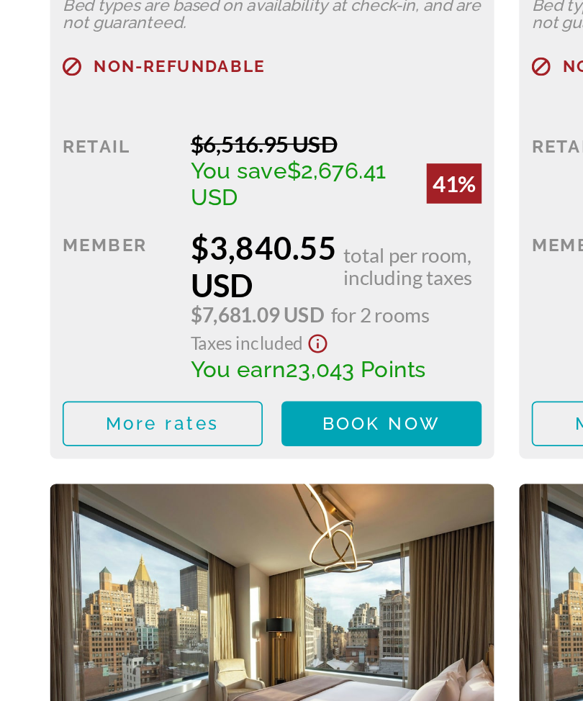
scroll to position [2613, 0]
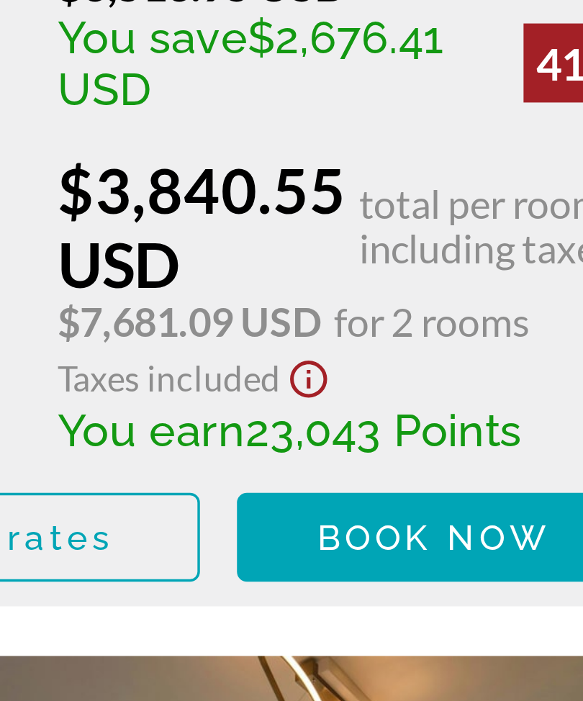
click at [132, 457] on div "Taxes included" at bounding box center [193, 465] width 168 height 17
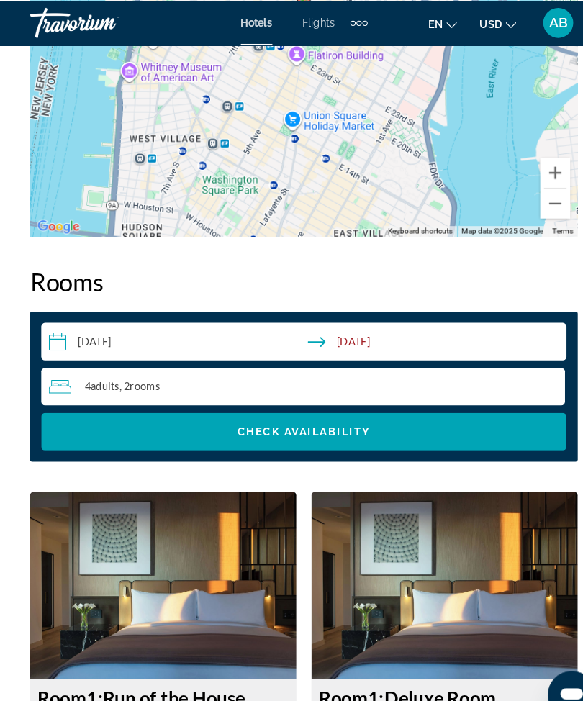
scroll to position [2110, 0]
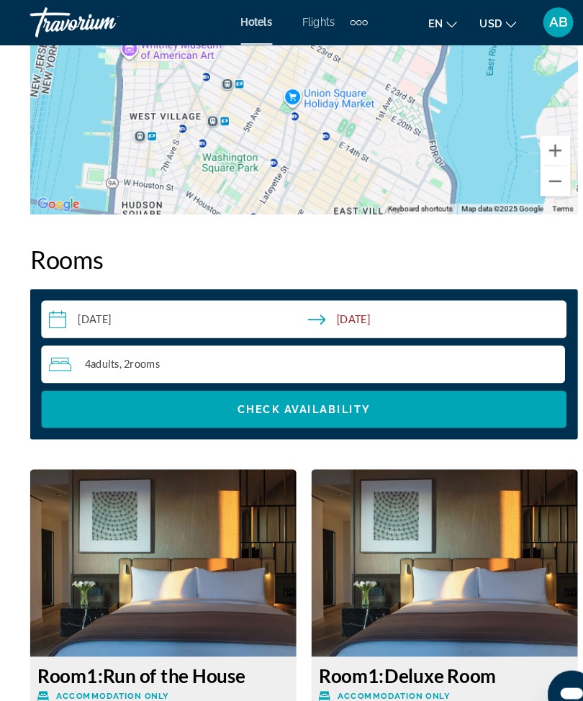
click at [214, 348] on div "4 Adult Adults , 2 Room rooms" at bounding box center [294, 349] width 495 height 17
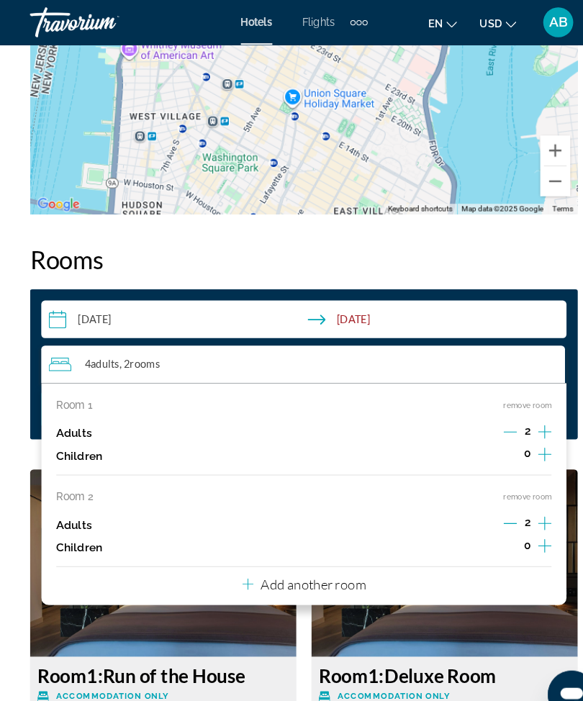
click at [514, 472] on button "remove room" at bounding box center [506, 476] width 46 height 9
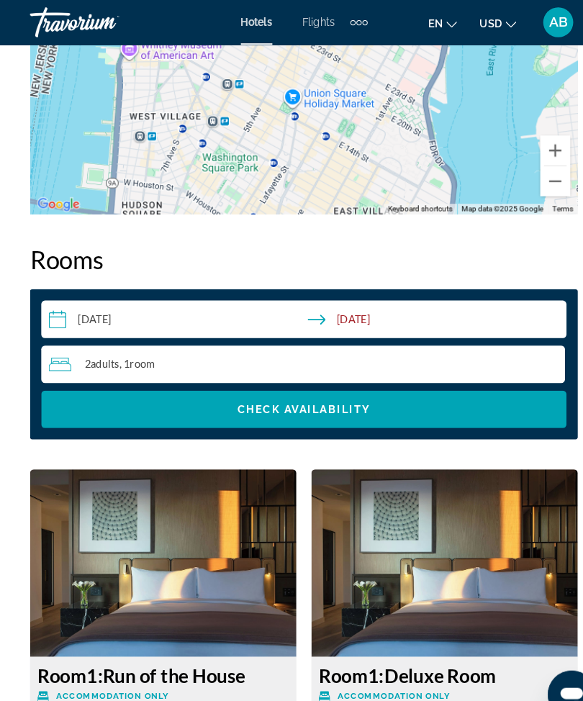
click at [350, 401] on span "Search widget" at bounding box center [292, 393] width 504 height 35
